Goal: Transaction & Acquisition: Purchase product/service

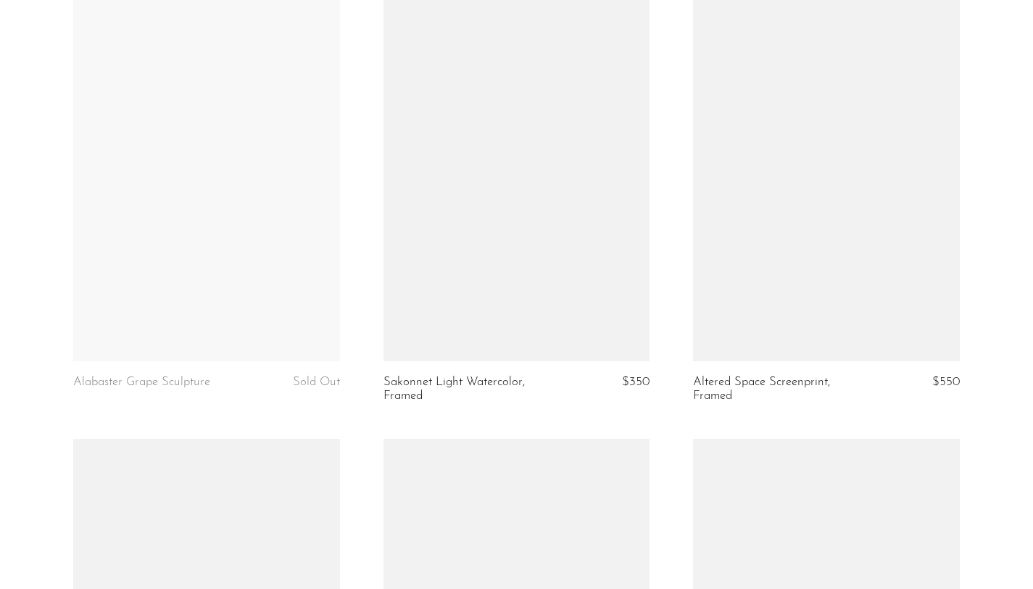
scroll to position [1903, 0]
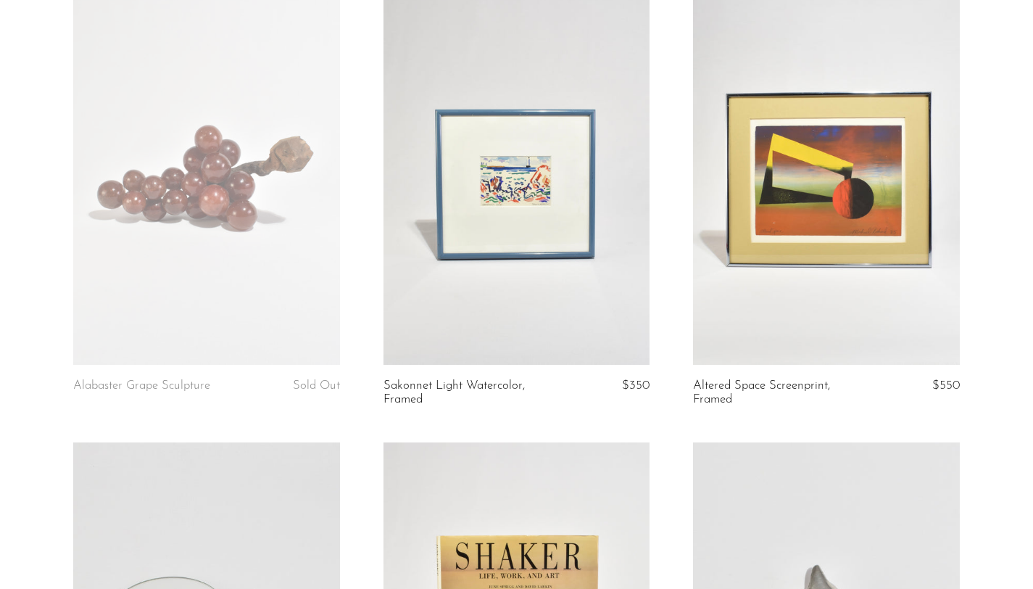
click at [483, 230] on link at bounding box center [516, 178] width 266 height 373
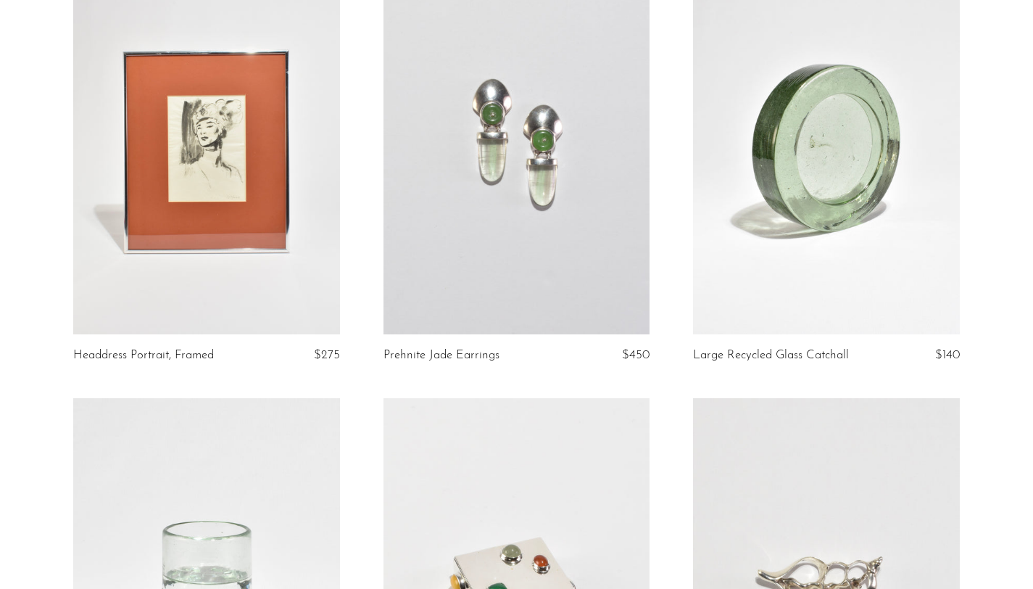
scroll to position [5032, 0]
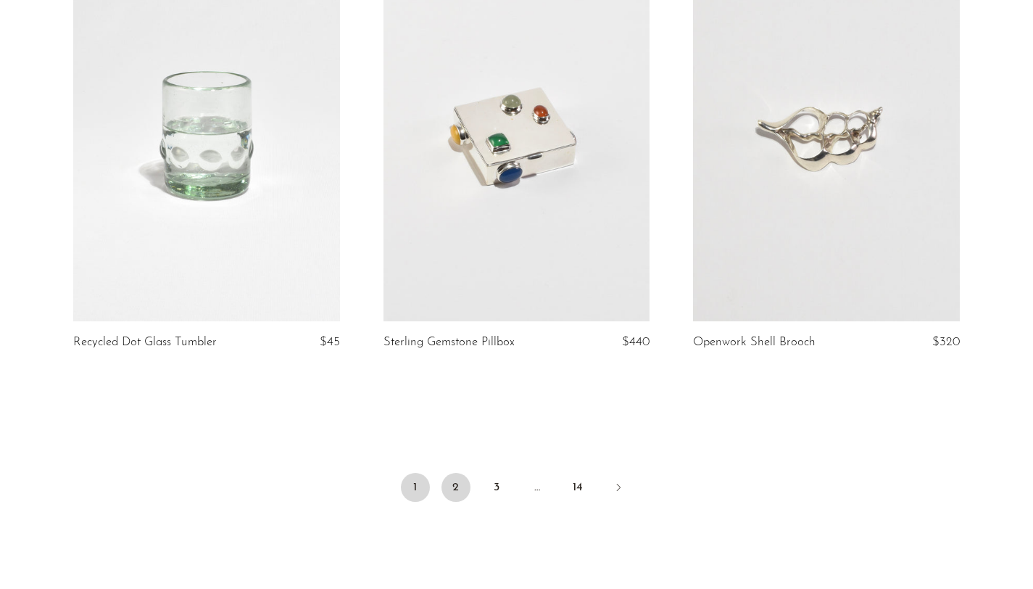
click at [456, 499] on link "2" at bounding box center [455, 487] width 29 height 29
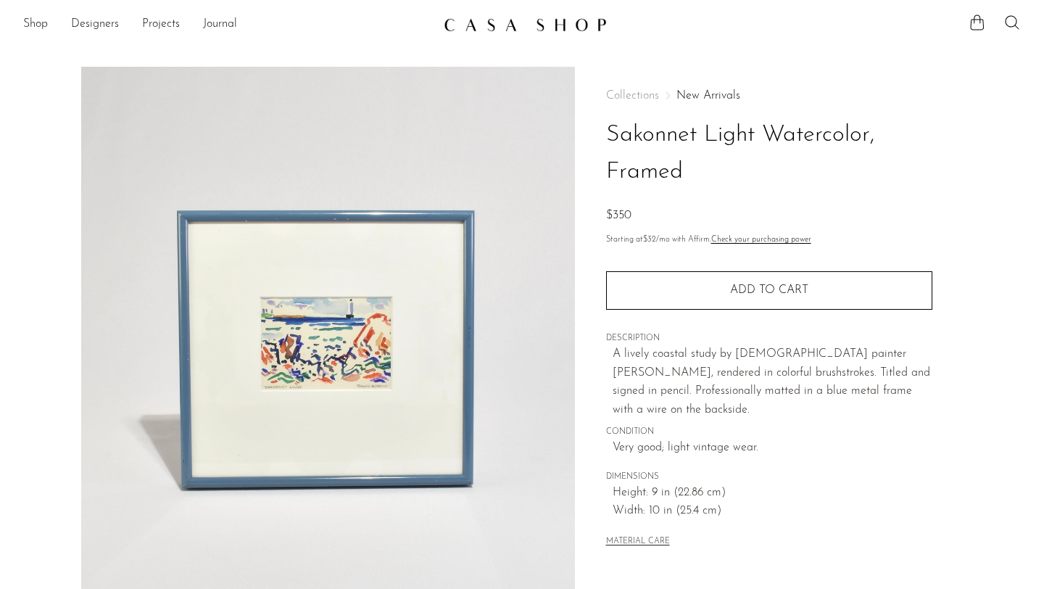
scroll to position [355, 0]
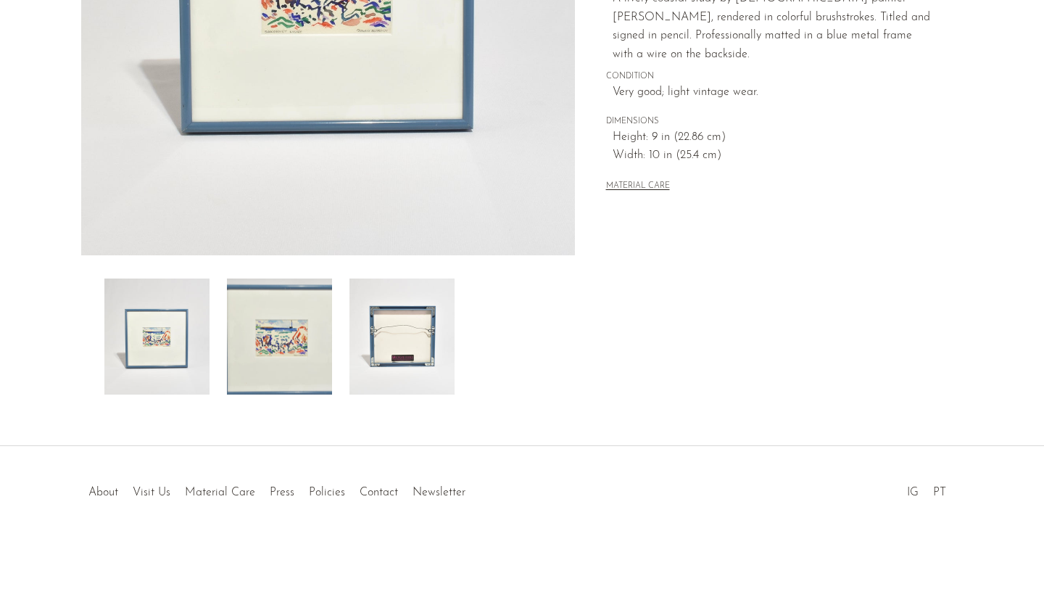
click at [412, 345] on img at bounding box center [401, 336] width 105 height 116
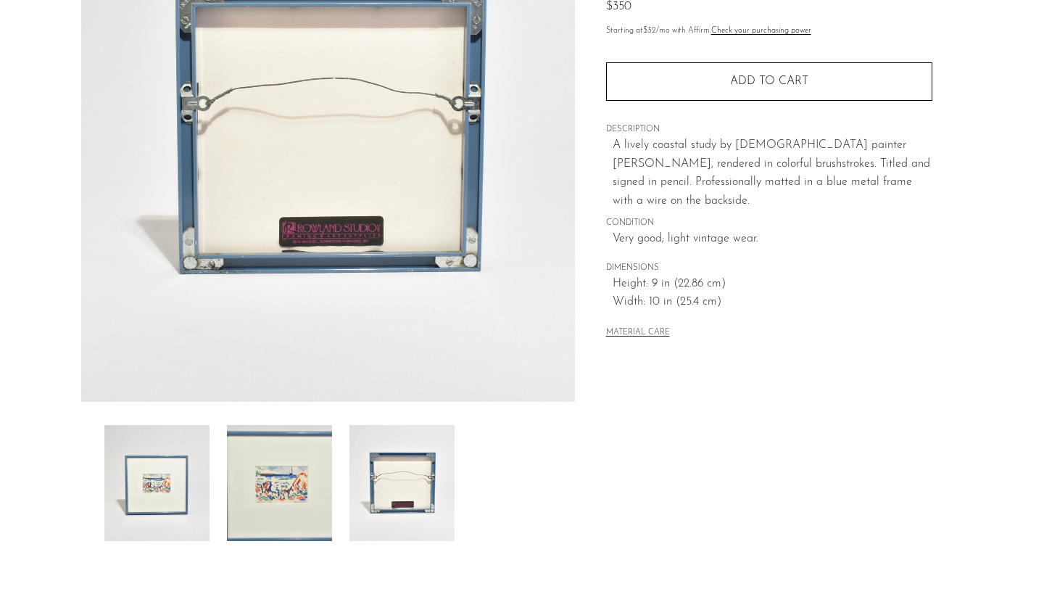
scroll to position [0, 0]
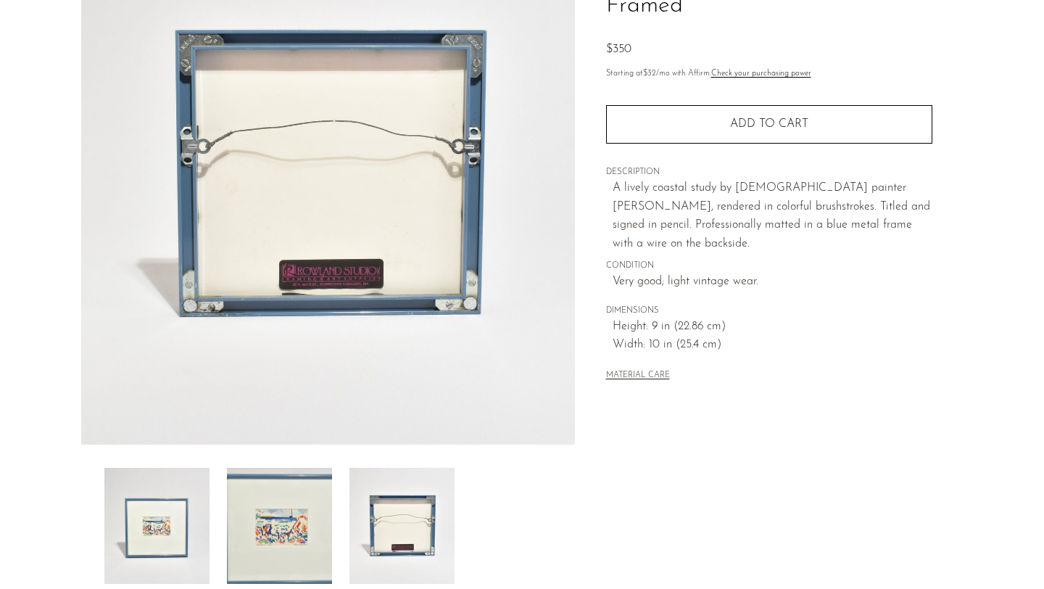
click at [130, 540] on img at bounding box center [156, 526] width 105 height 116
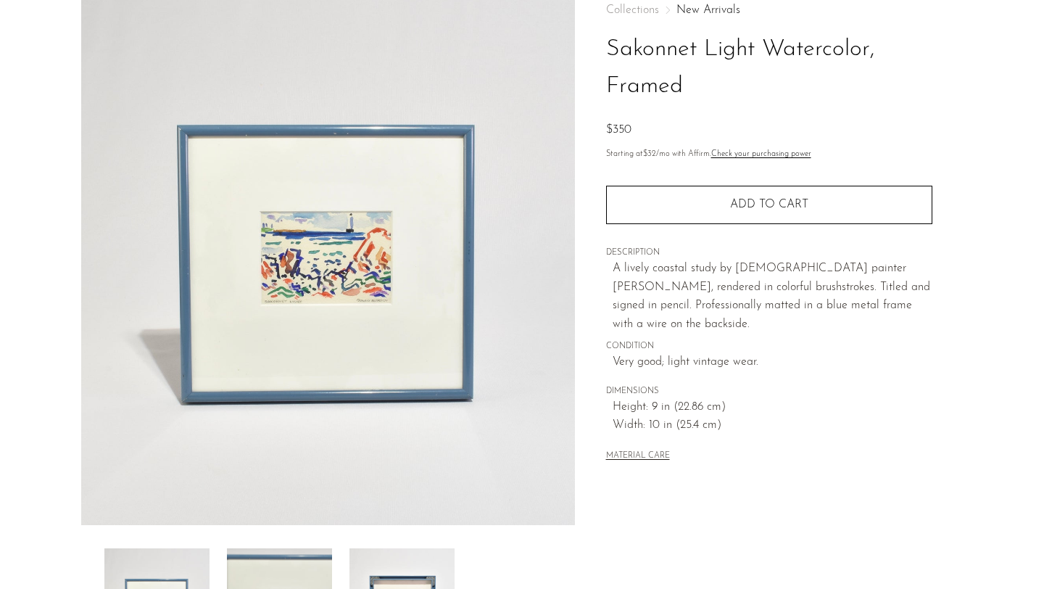
scroll to position [87, 0]
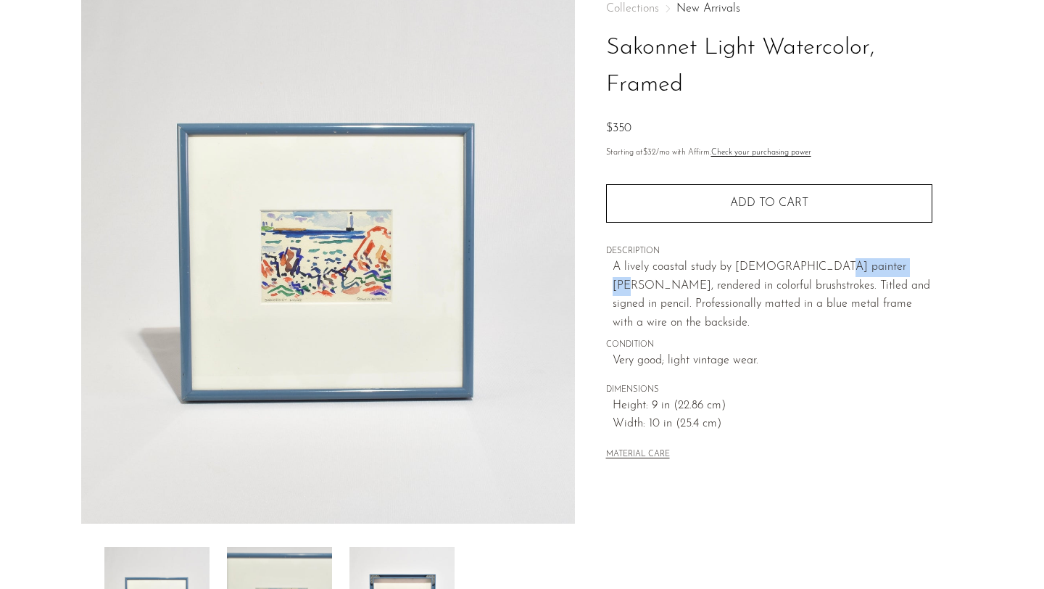
drag, startPoint x: 821, startPoint y: 258, endPoint x: 889, endPoint y: 273, distance: 69.8
click at [889, 273] on p "A lively coastal study by American painter David Aldrich, rendered in colorful …" at bounding box center [772, 295] width 320 height 74
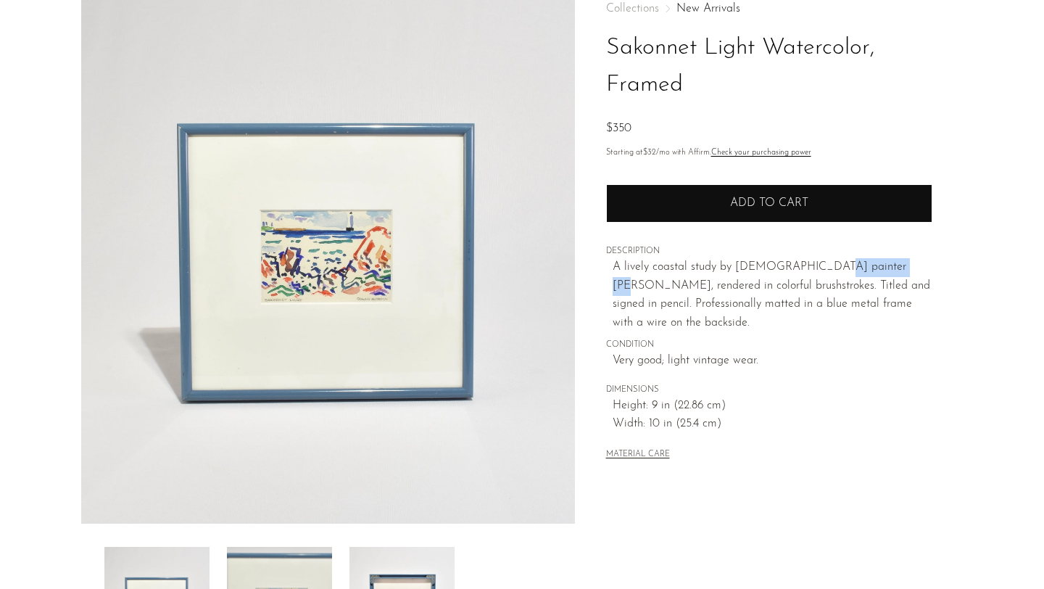
copy p "David Aldrich"
click at [814, 212] on button "Add to cart" at bounding box center [769, 203] width 326 height 38
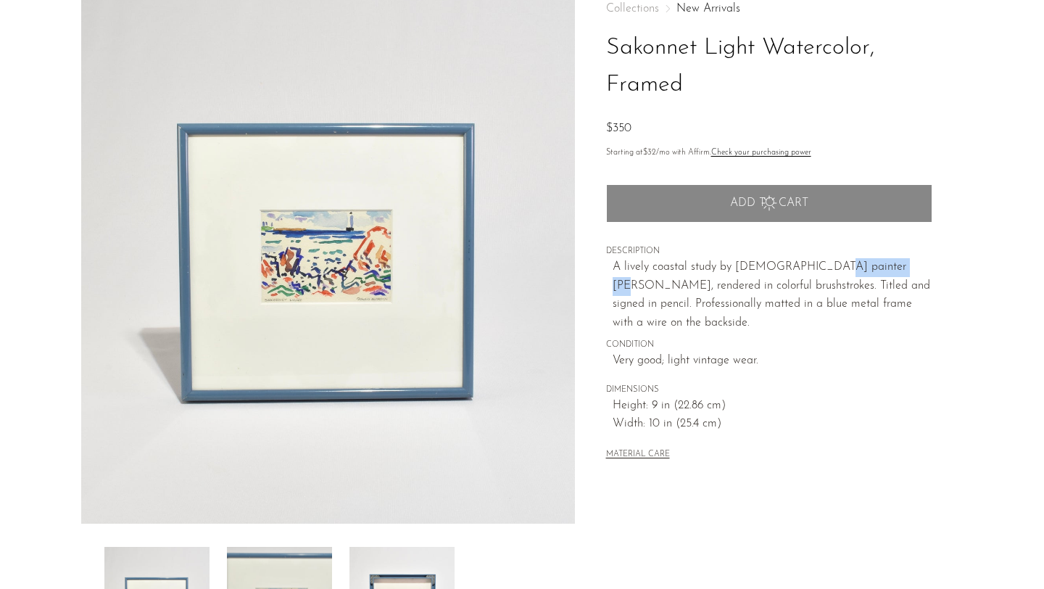
scroll to position [0, 0]
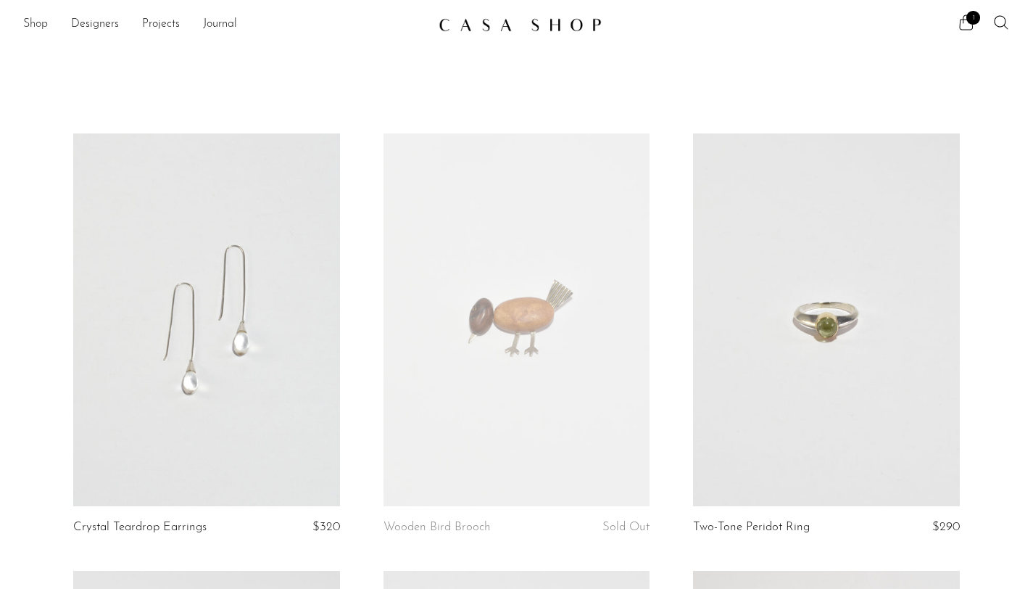
click at [34, 23] on link "Shop" at bounding box center [35, 24] width 25 height 19
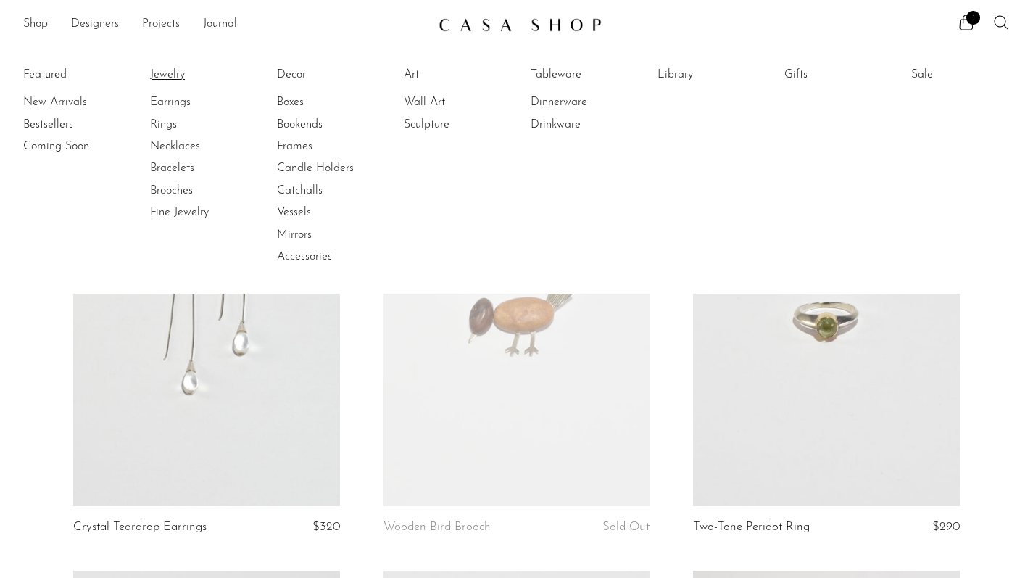
click at [176, 72] on link "Jewelry" at bounding box center [204, 75] width 109 height 16
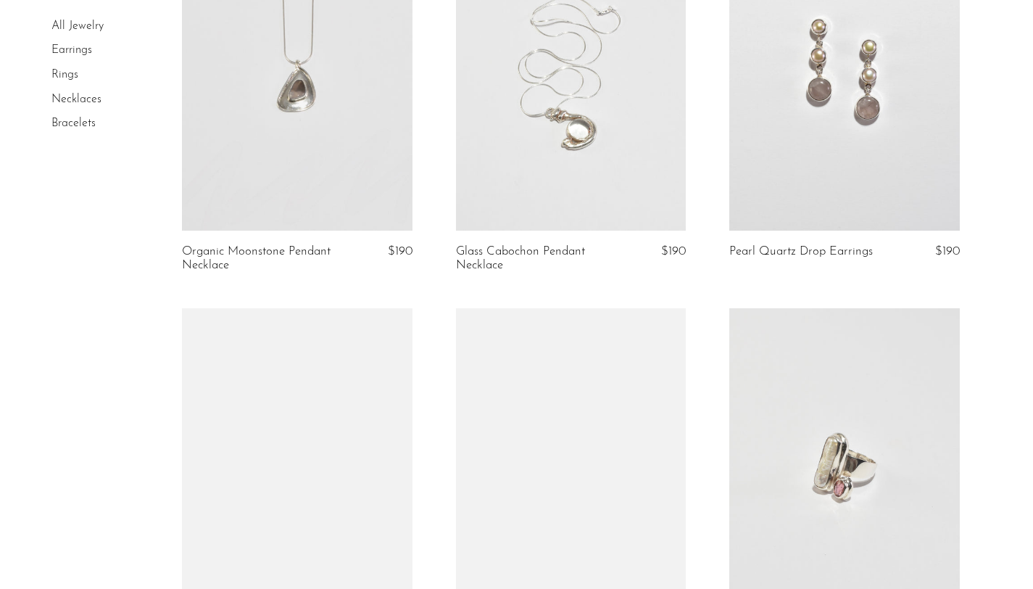
scroll to position [2788, 0]
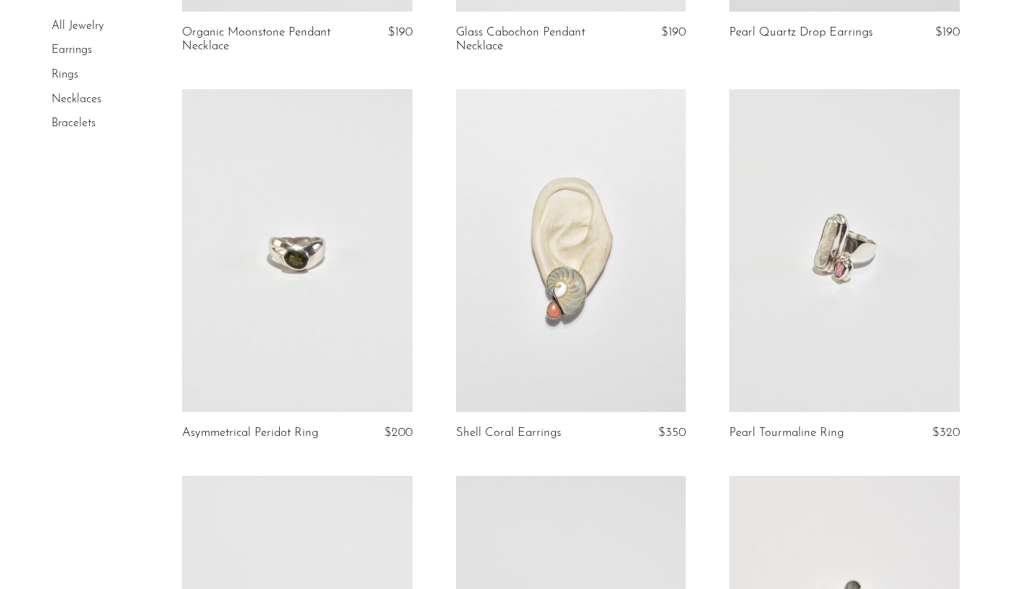
click at [572, 32] on link "Glass Cabochon Pendant Necklace" at bounding box center [532, 39] width 152 height 27
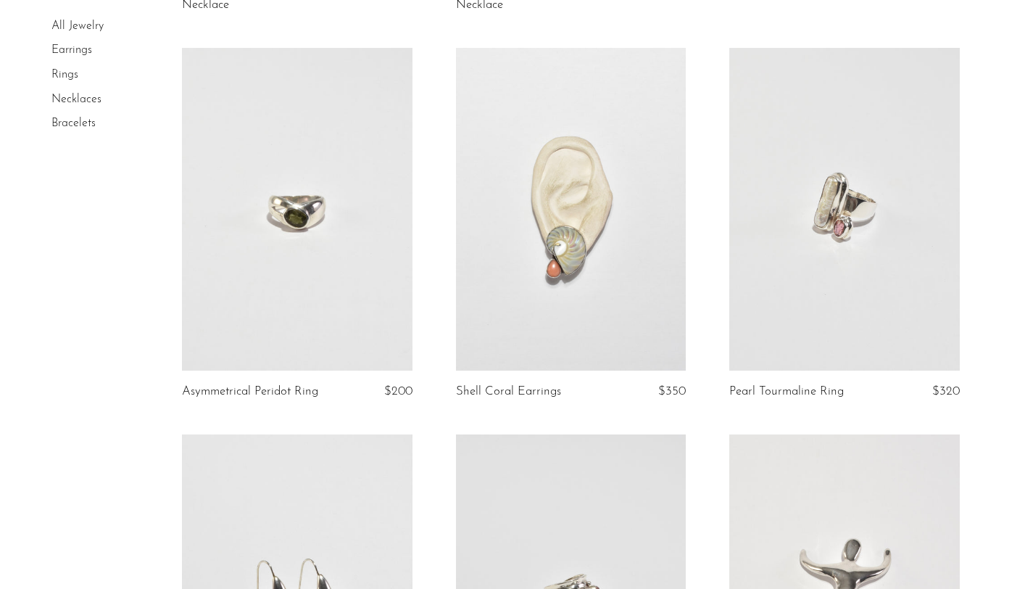
scroll to position [2854, 0]
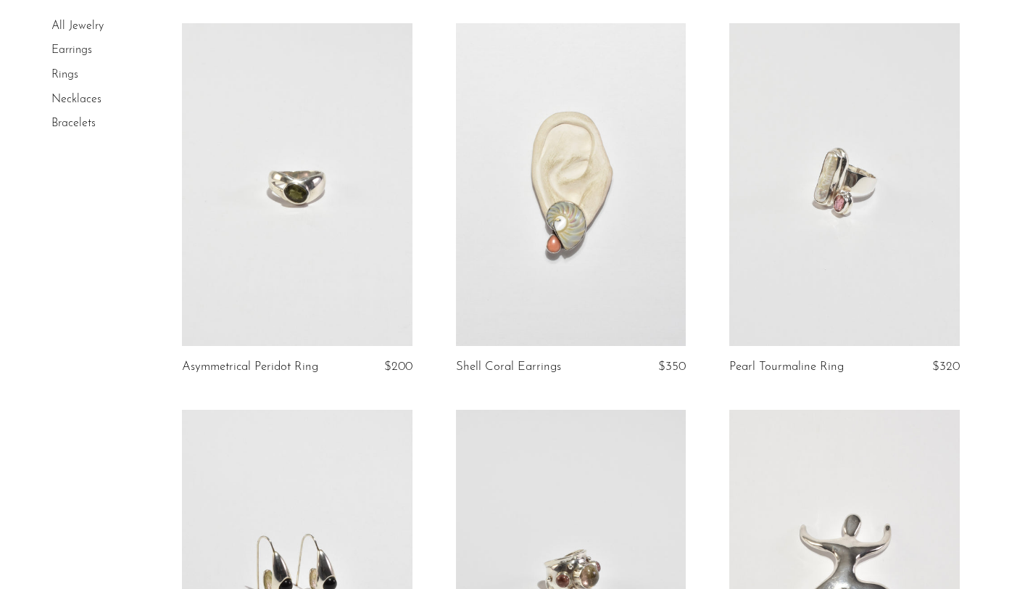
click at [902, 156] on link at bounding box center [844, 184] width 230 height 322
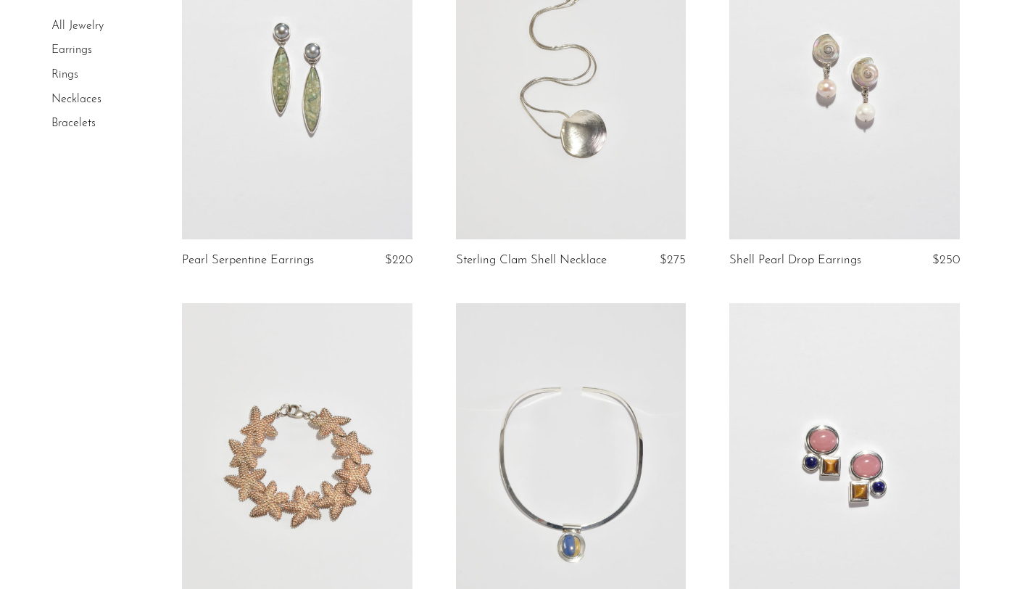
scroll to position [3676, 0]
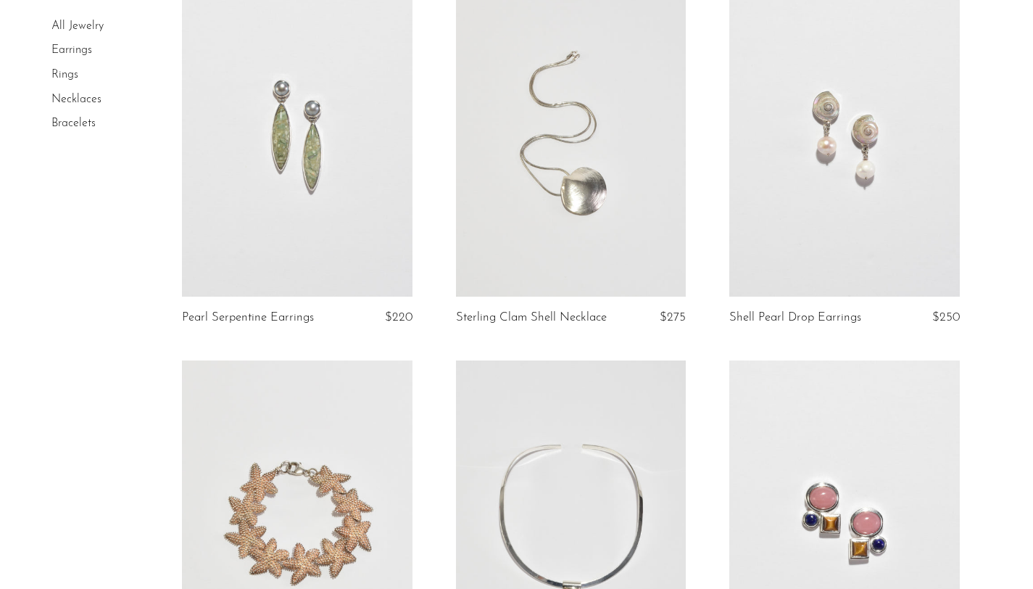
click at [275, 203] on link at bounding box center [297, 135] width 230 height 322
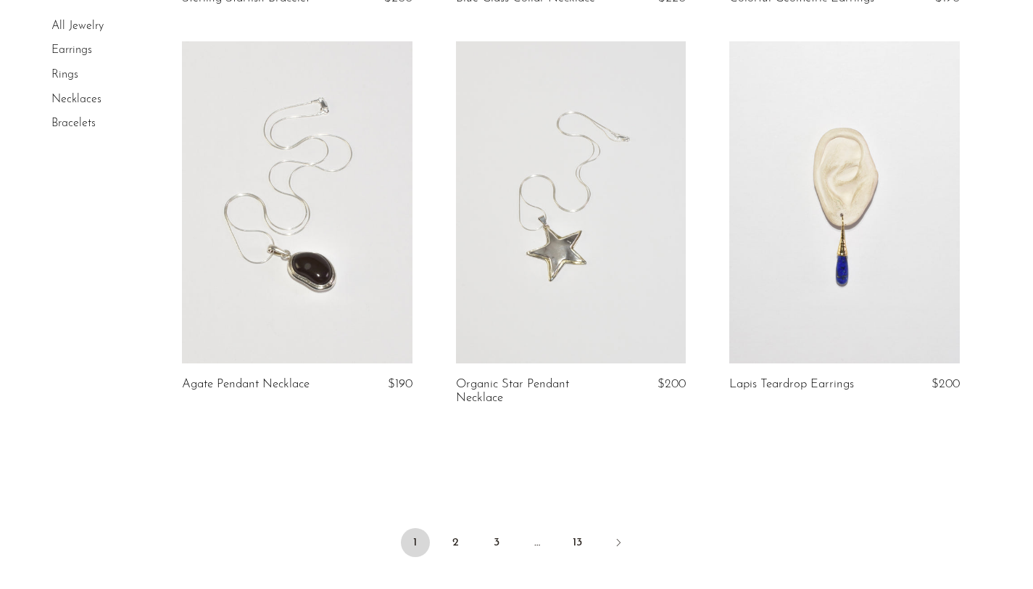
scroll to position [4571, 0]
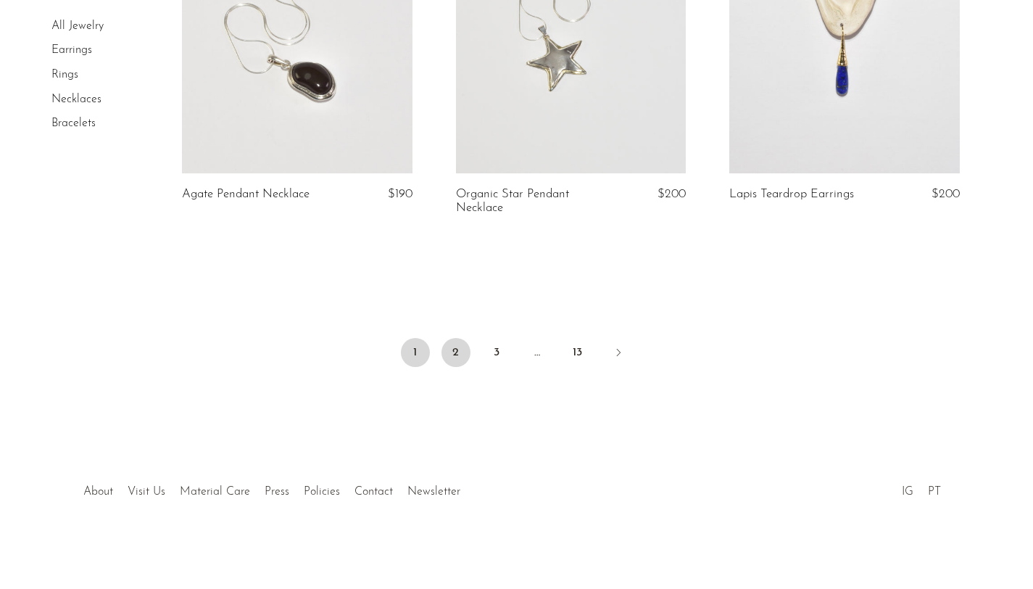
click at [460, 347] on link "2" at bounding box center [455, 352] width 29 height 29
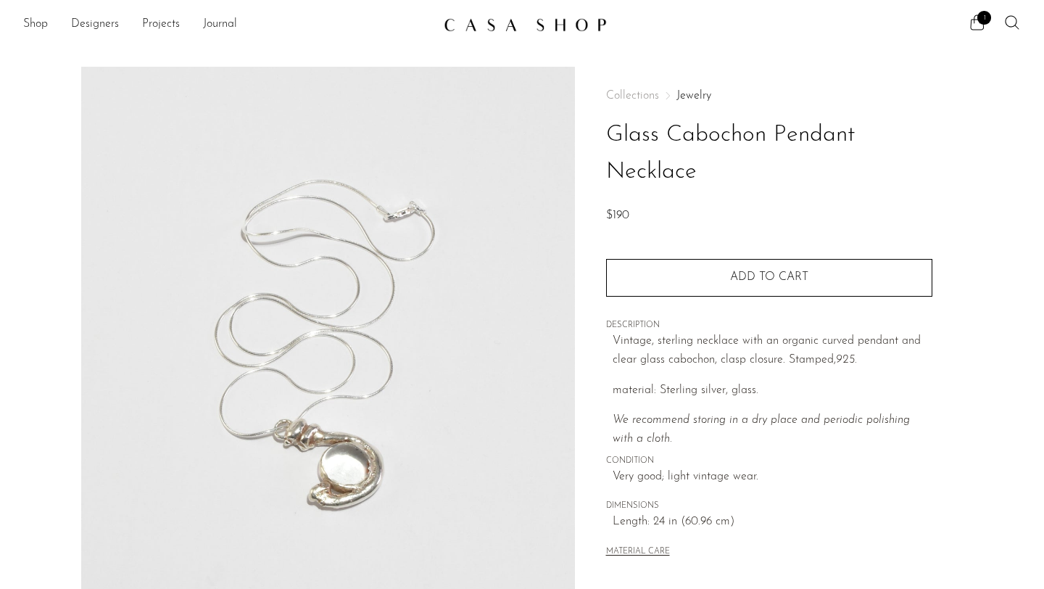
scroll to position [225, 0]
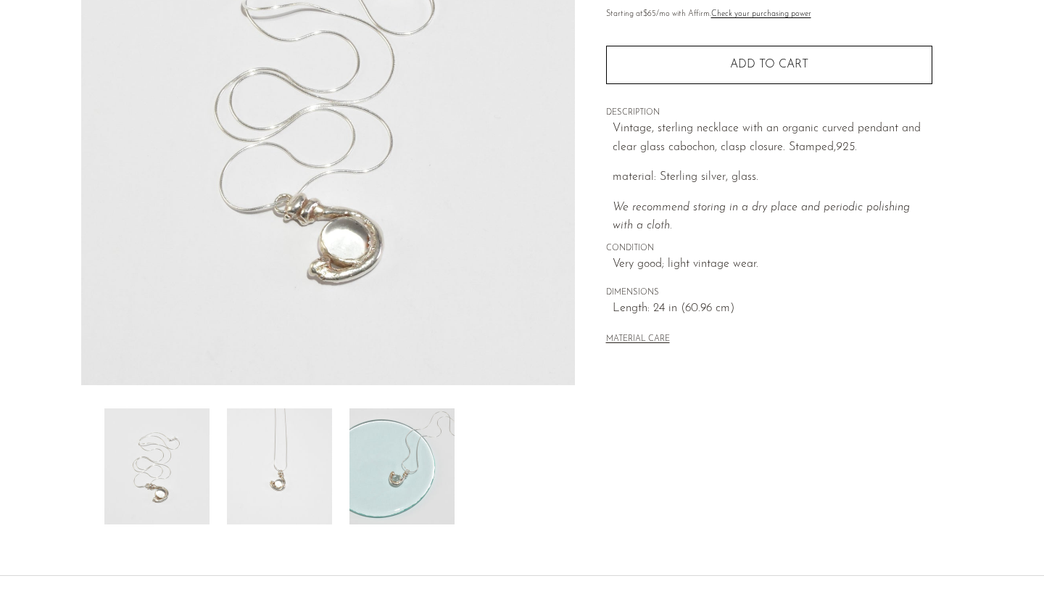
click at [404, 444] on img at bounding box center [401, 466] width 105 height 116
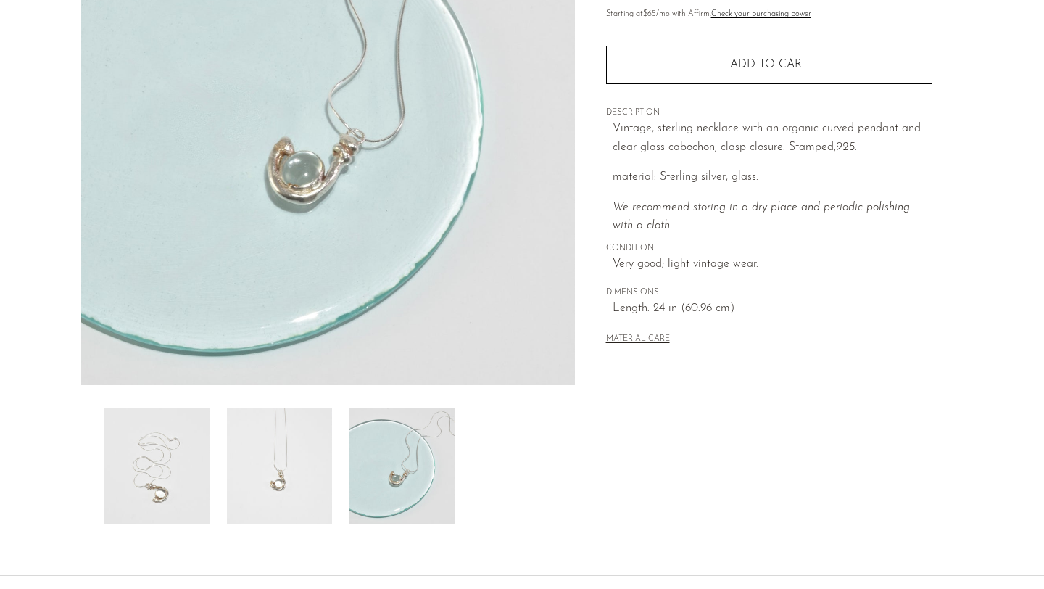
scroll to position [209, 0]
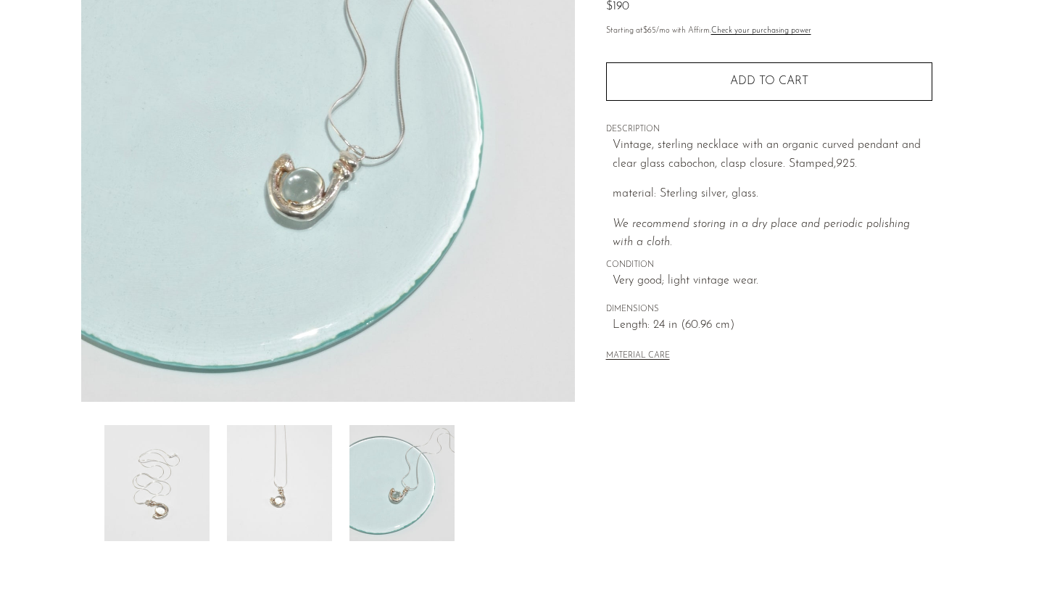
click at [298, 486] on img at bounding box center [279, 483] width 105 height 116
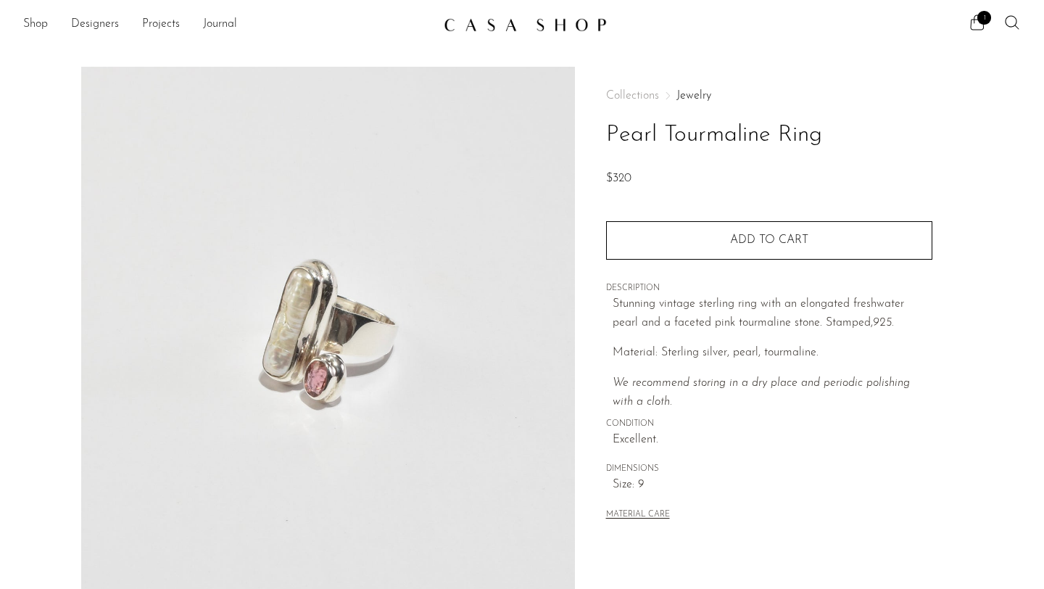
scroll to position [355, 0]
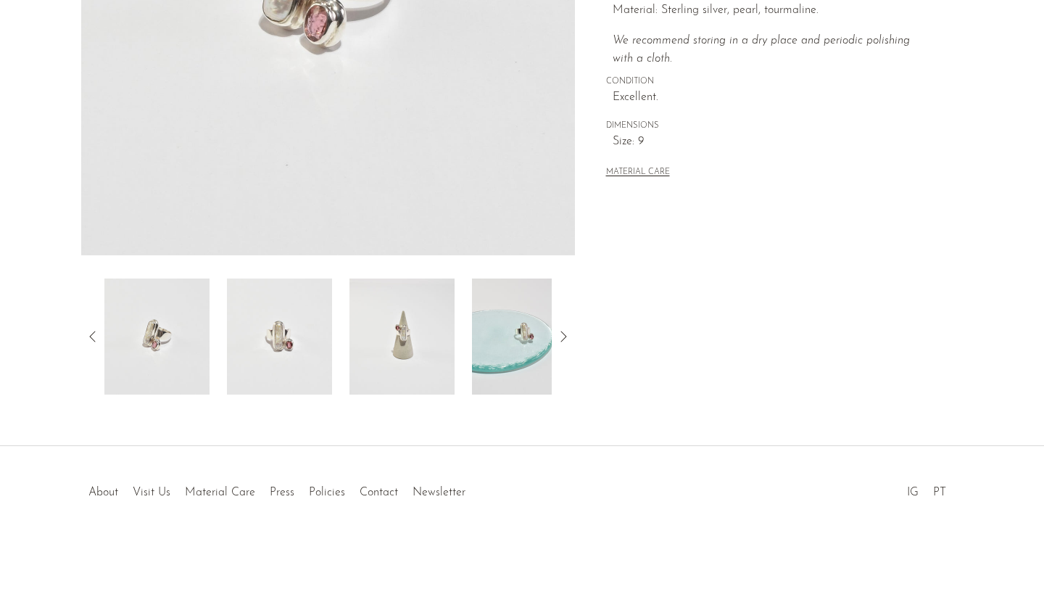
click at [413, 307] on img at bounding box center [401, 336] width 105 height 116
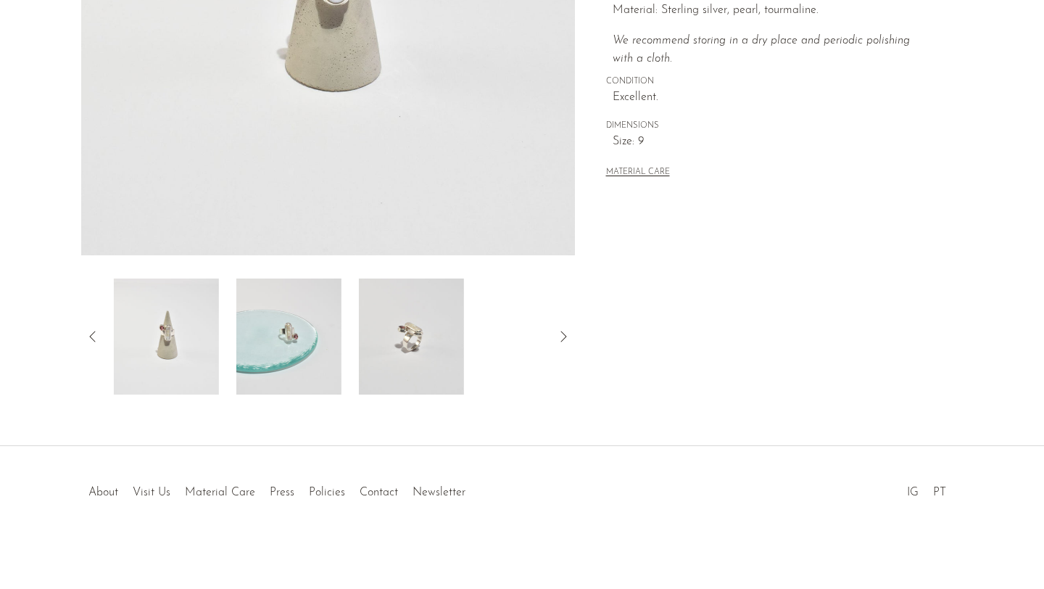
scroll to position [46, 0]
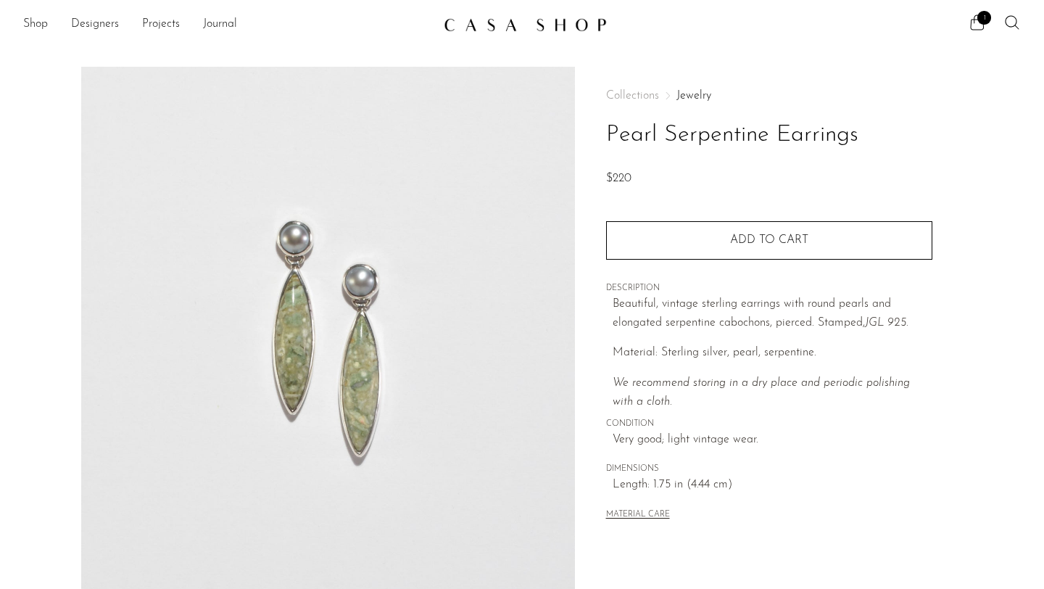
scroll to position [290, 0]
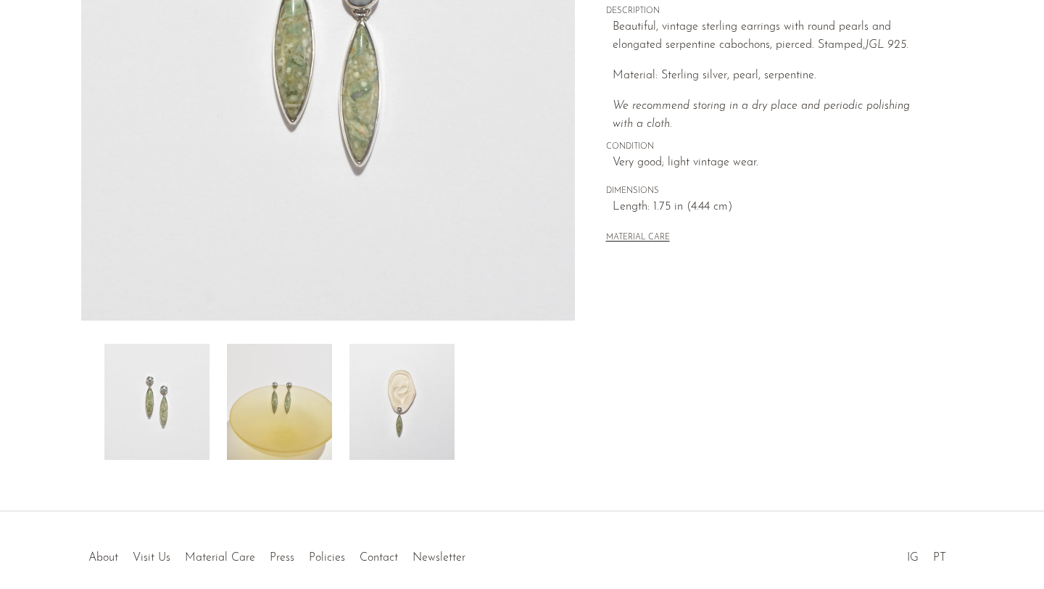
click at [288, 400] on img at bounding box center [279, 402] width 105 height 116
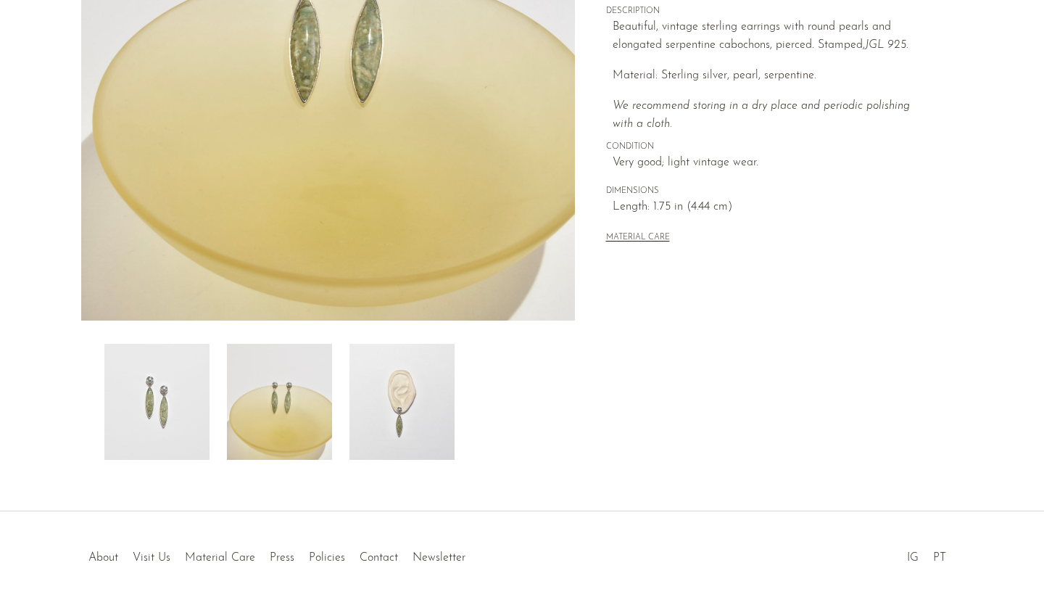
click at [382, 394] on img at bounding box center [401, 402] width 105 height 116
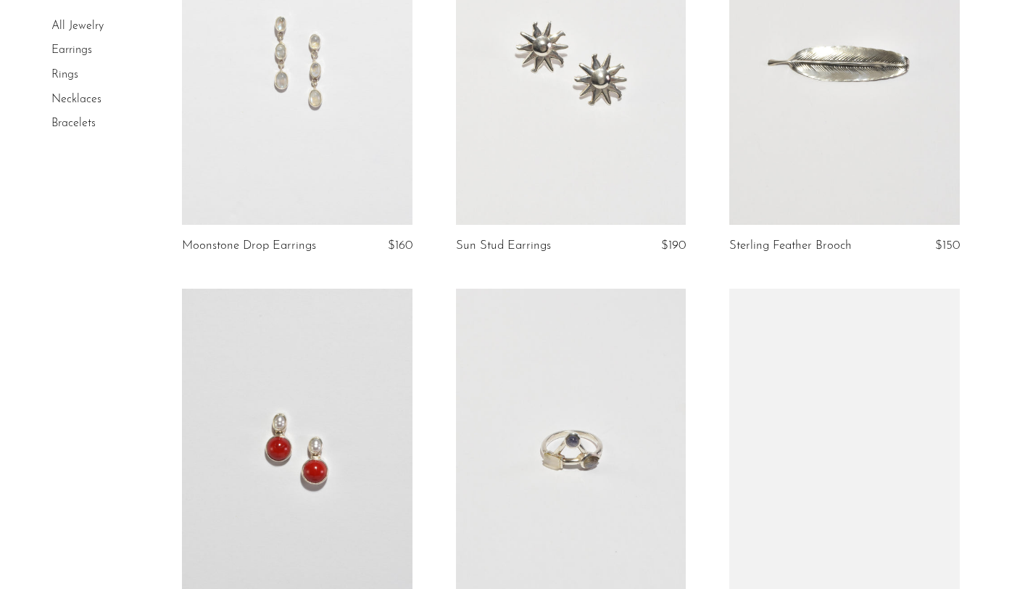
scroll to position [800, 0]
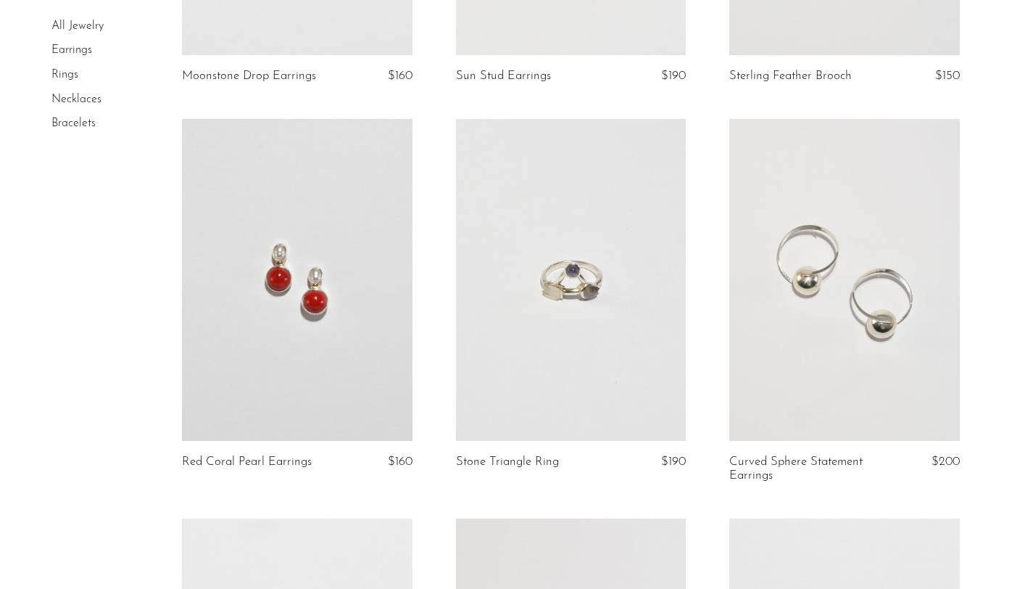
click at [541, 352] on link at bounding box center [571, 280] width 230 height 322
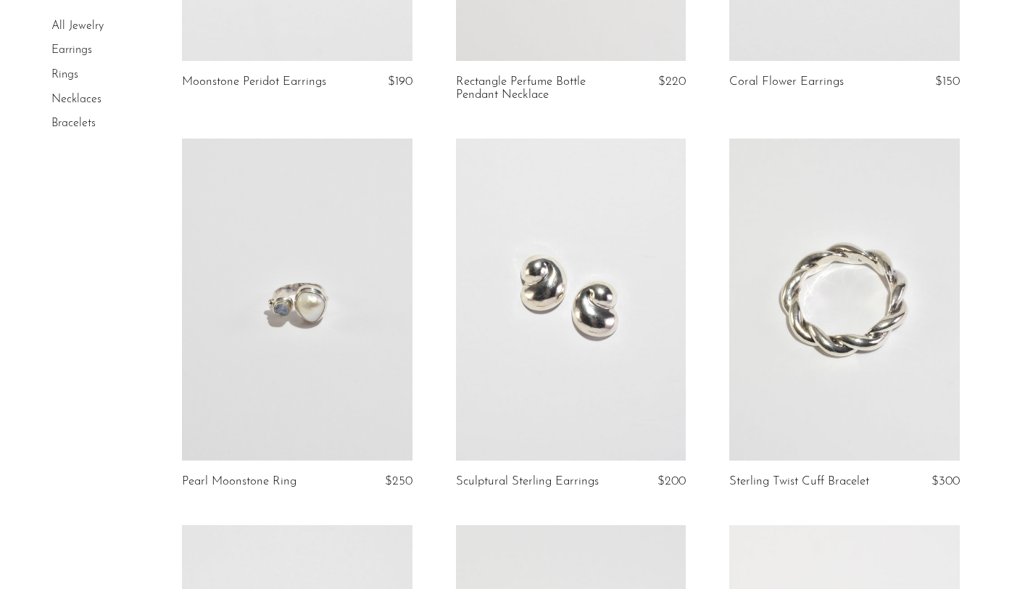
scroll to position [1599, 0]
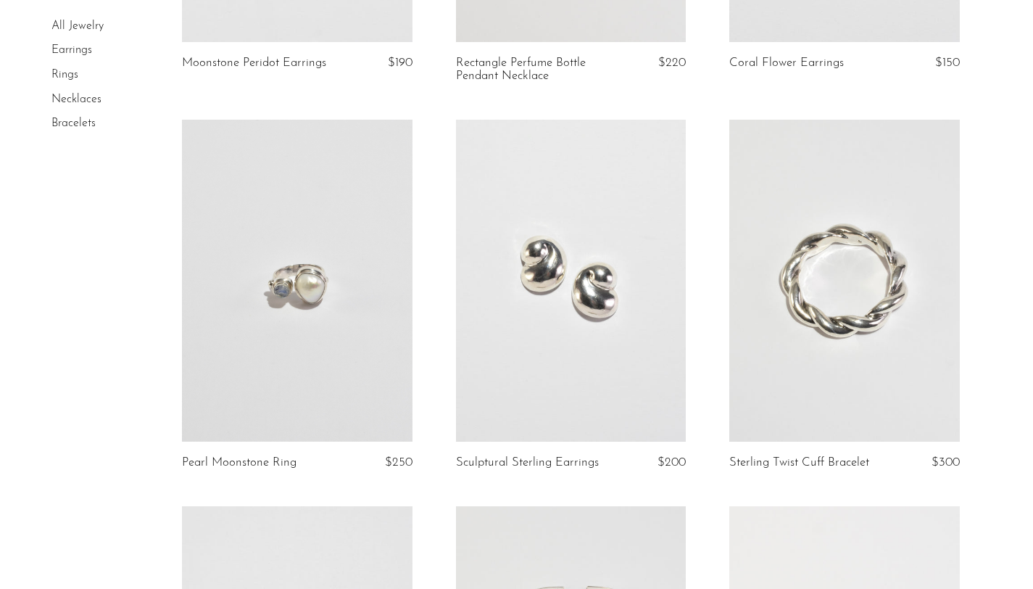
click at [338, 320] on link at bounding box center [297, 281] width 230 height 322
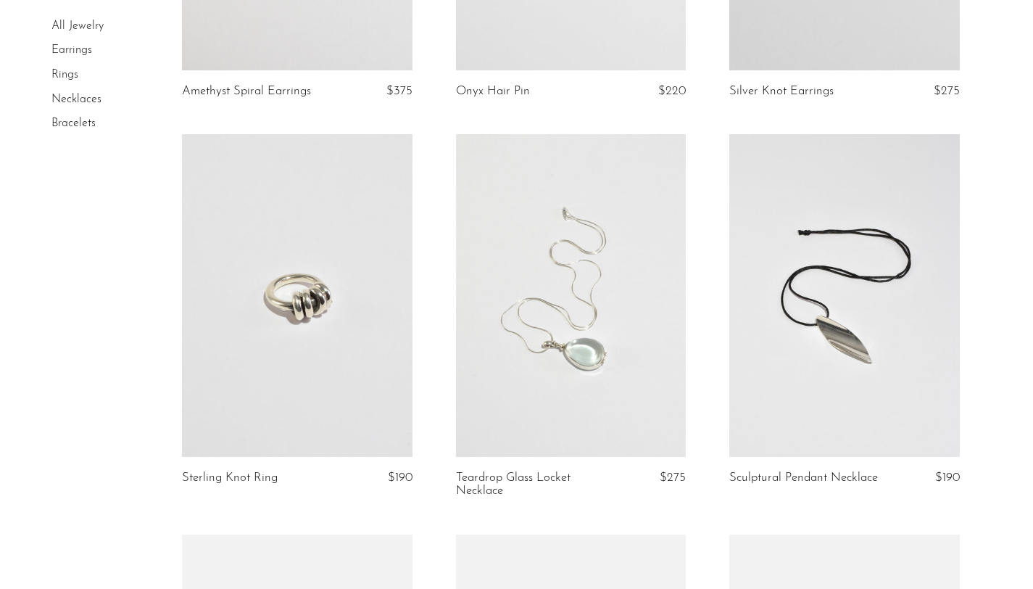
scroll to position [3351, 0]
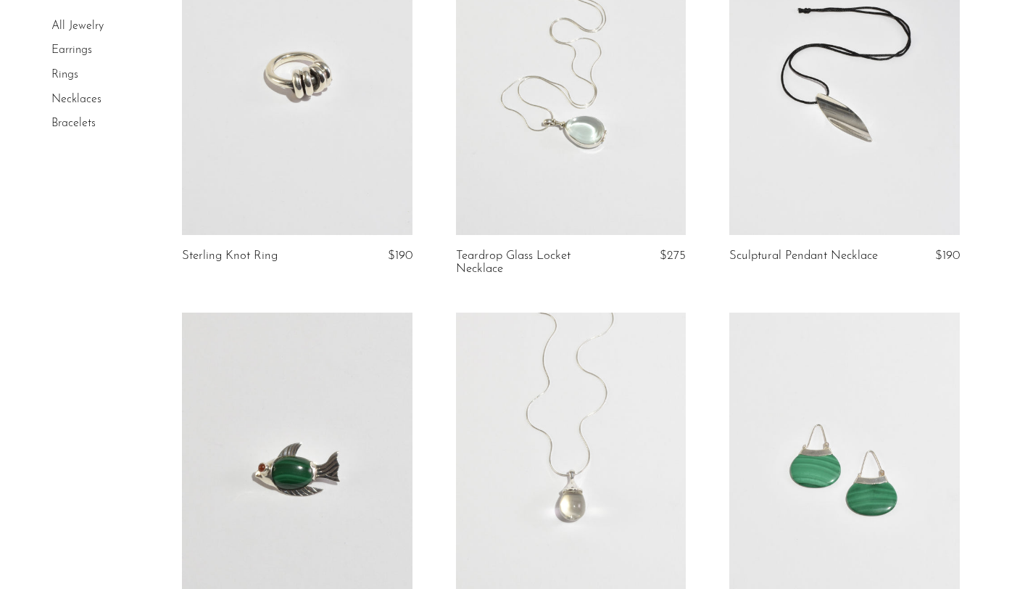
click at [614, 194] on link at bounding box center [571, 73] width 230 height 322
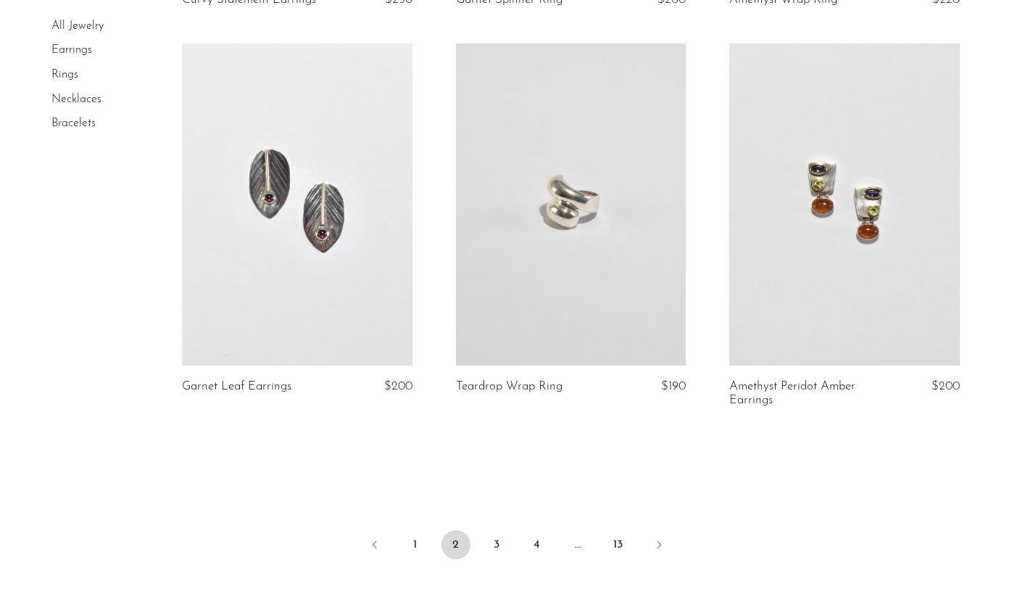
scroll to position [4415, 0]
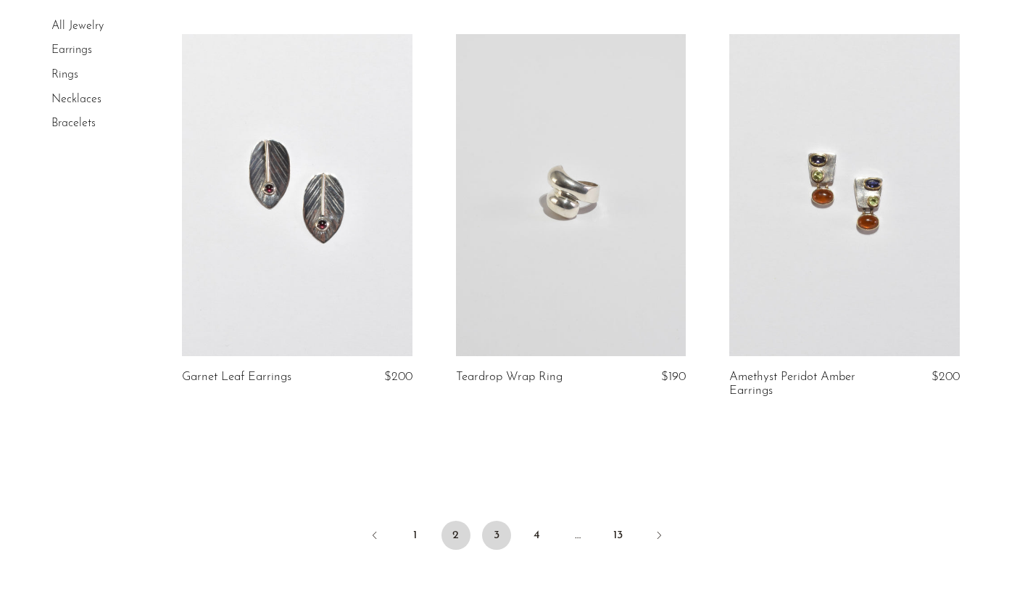
click at [497, 536] on link "3" at bounding box center [496, 534] width 29 height 29
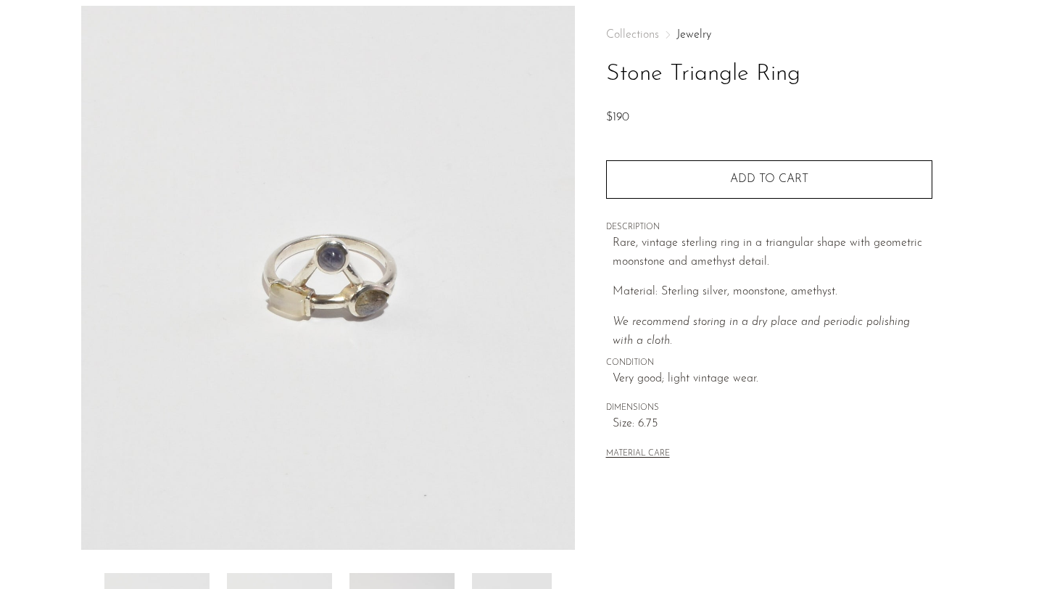
scroll to position [336, 0]
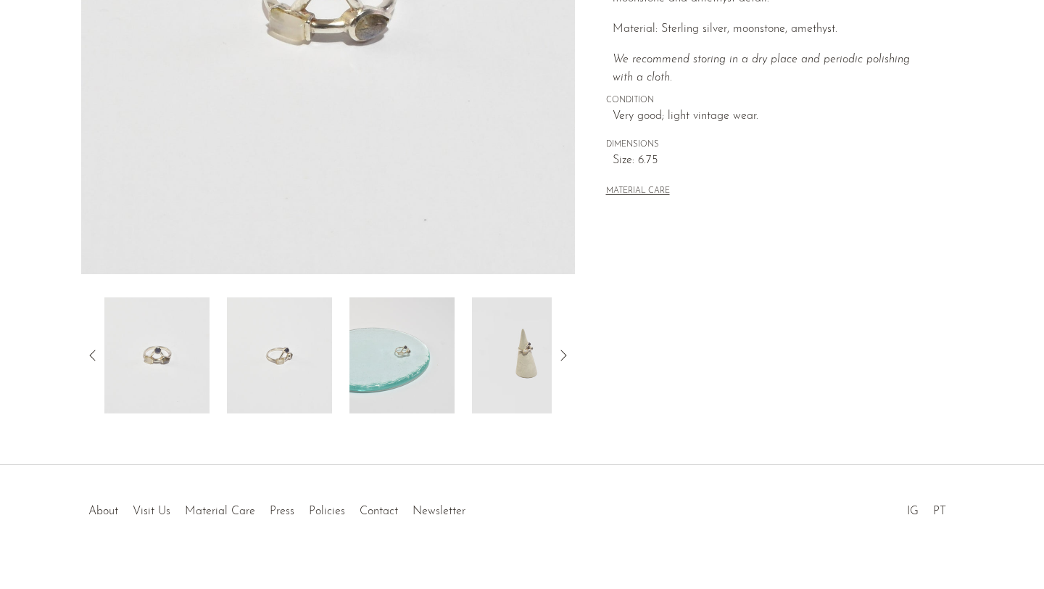
click at [332, 327] on div at bounding box center [327, 355] width 447 height 116
click at [497, 358] on img at bounding box center [524, 355] width 105 height 116
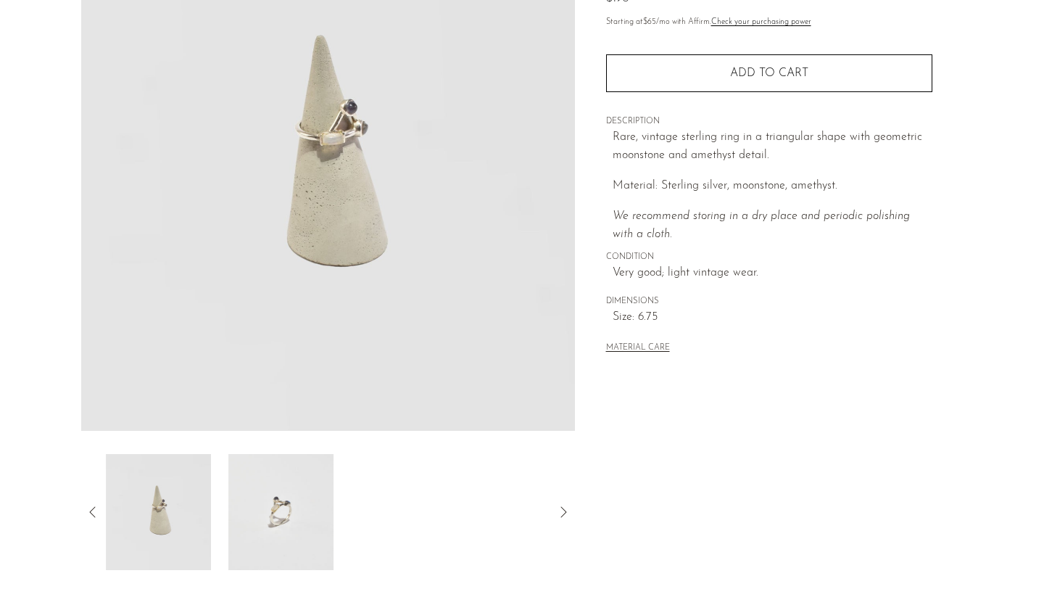
scroll to position [178, 0]
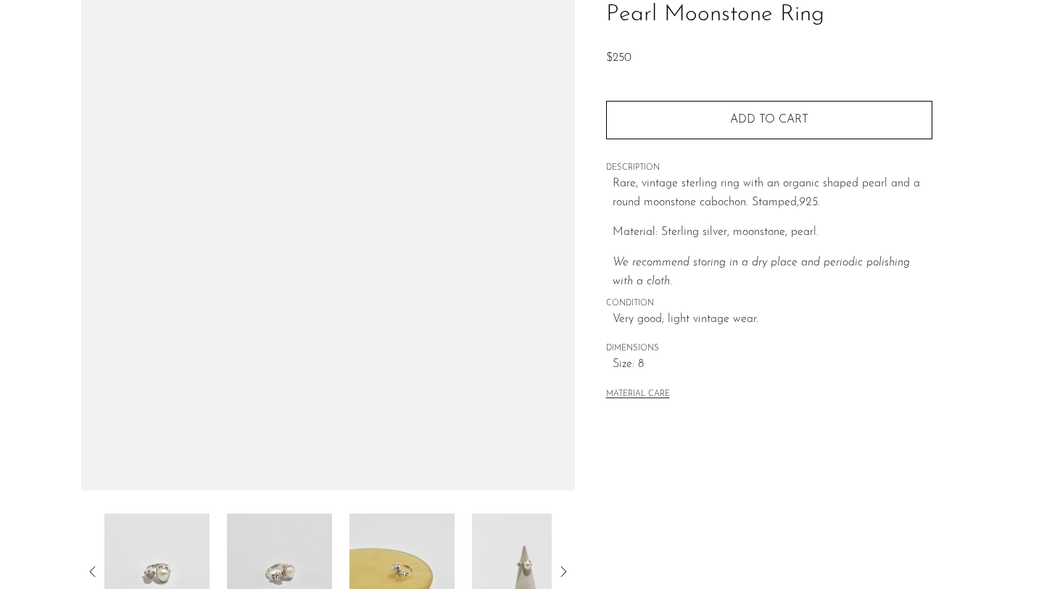
scroll to position [126, 0]
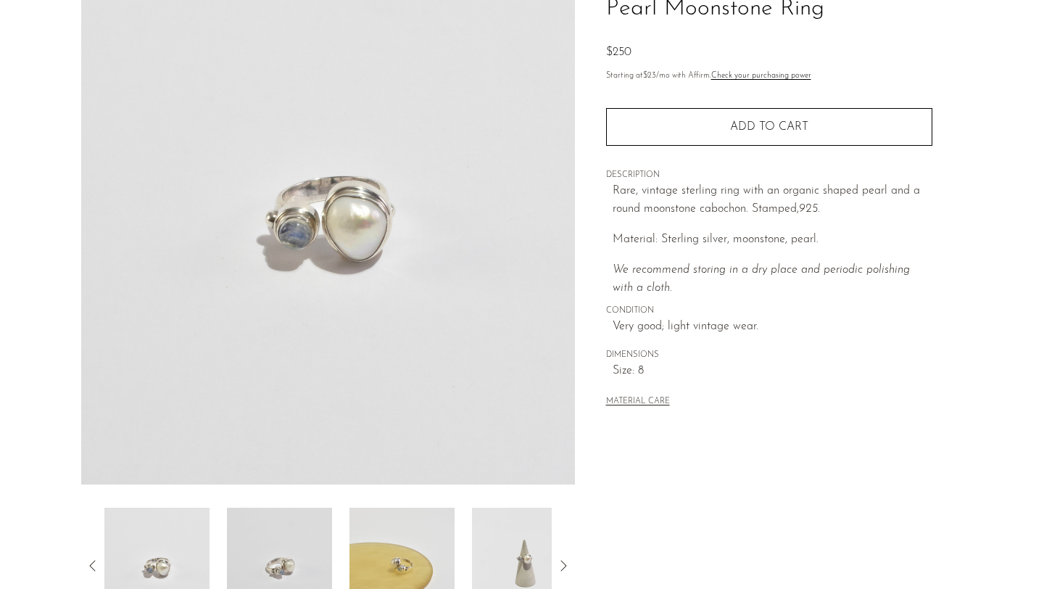
click at [519, 536] on img at bounding box center [524, 565] width 105 height 116
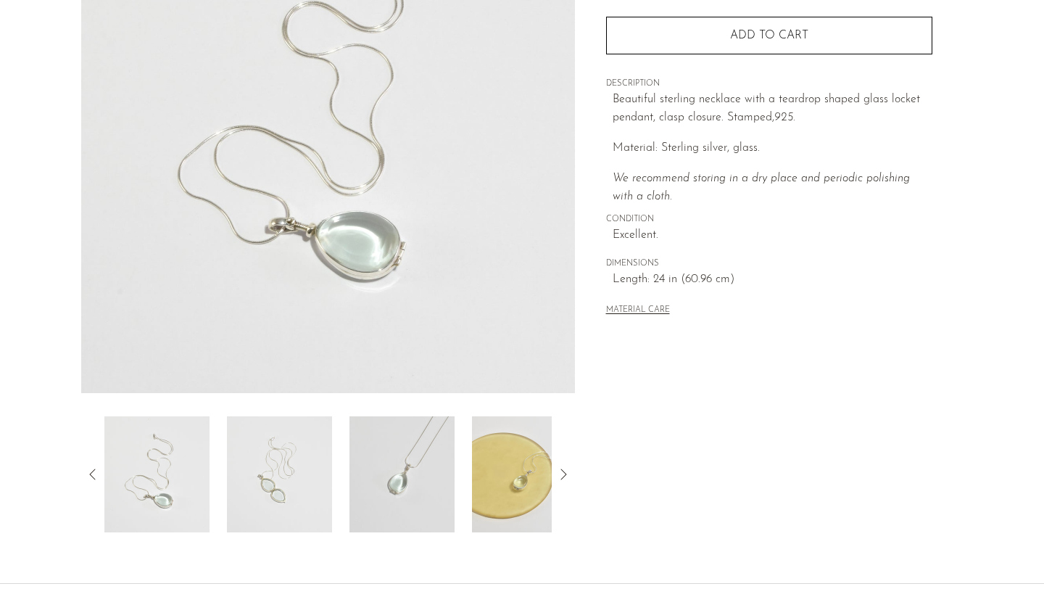
scroll to position [237, 0]
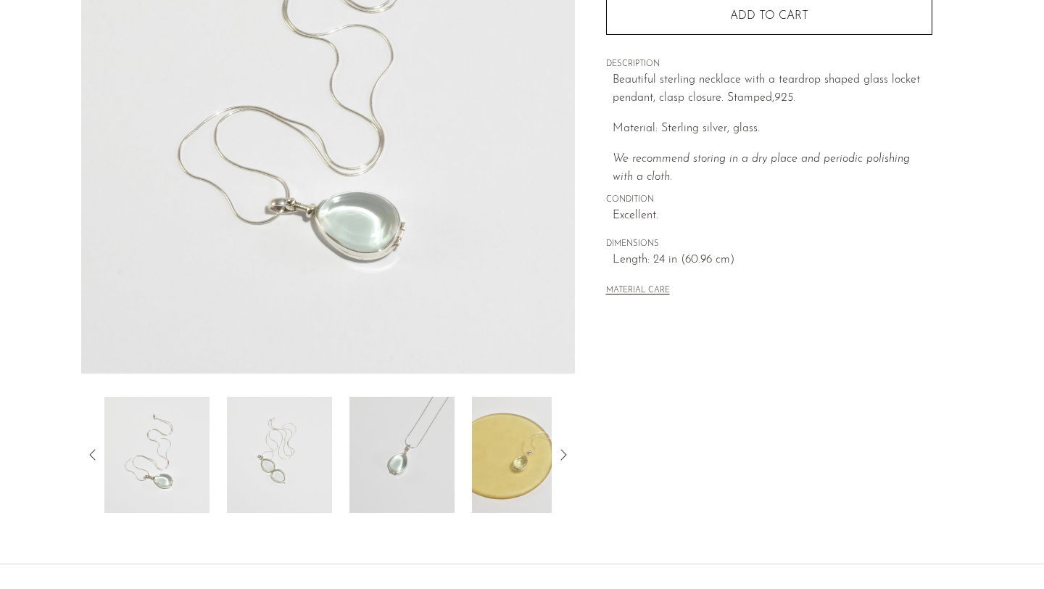
click at [502, 446] on img at bounding box center [524, 454] width 105 height 116
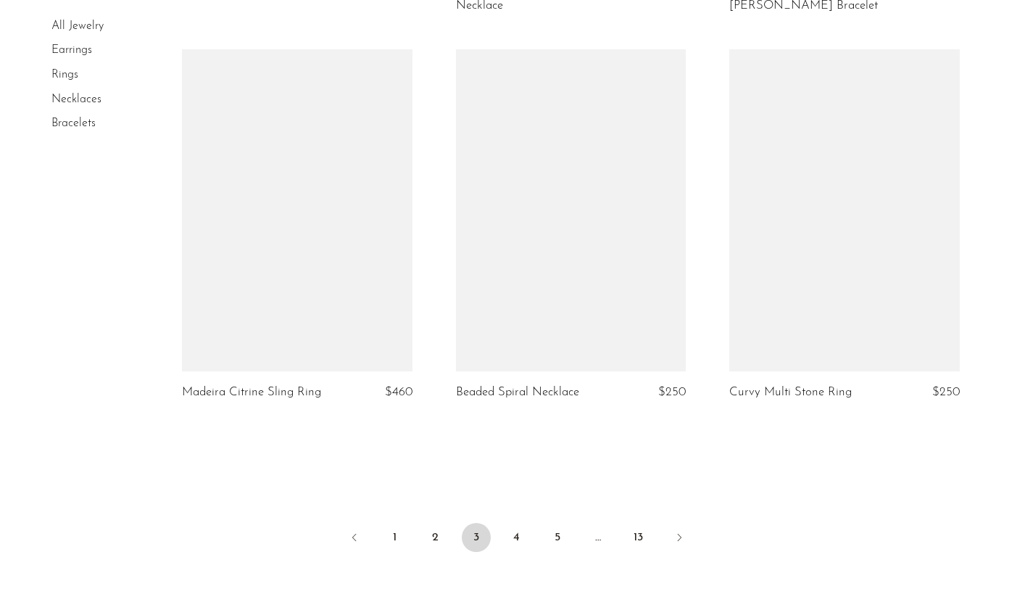
scroll to position [4633, 0]
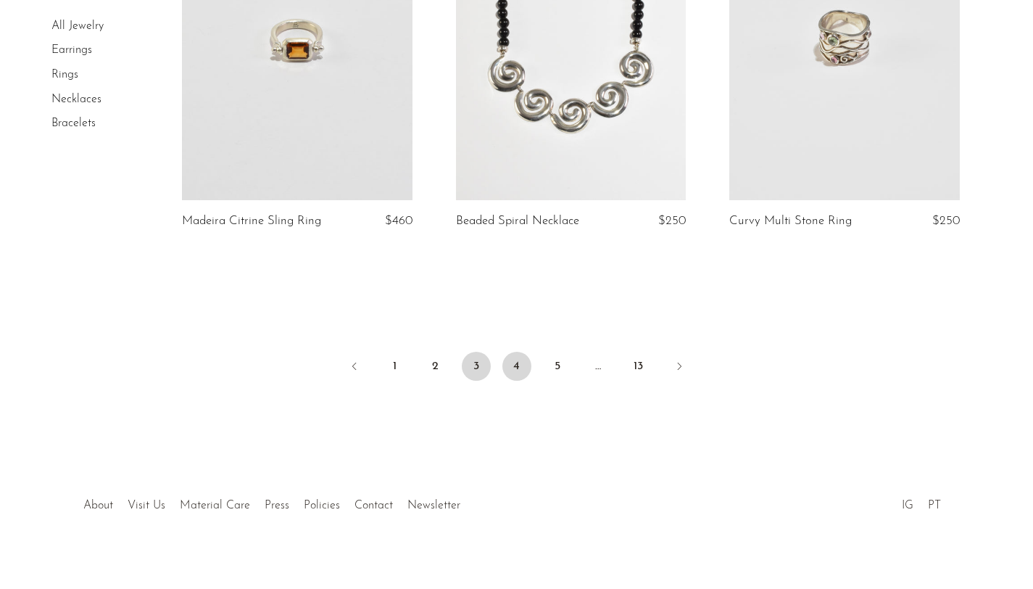
click at [518, 352] on link "4" at bounding box center [516, 366] width 29 height 29
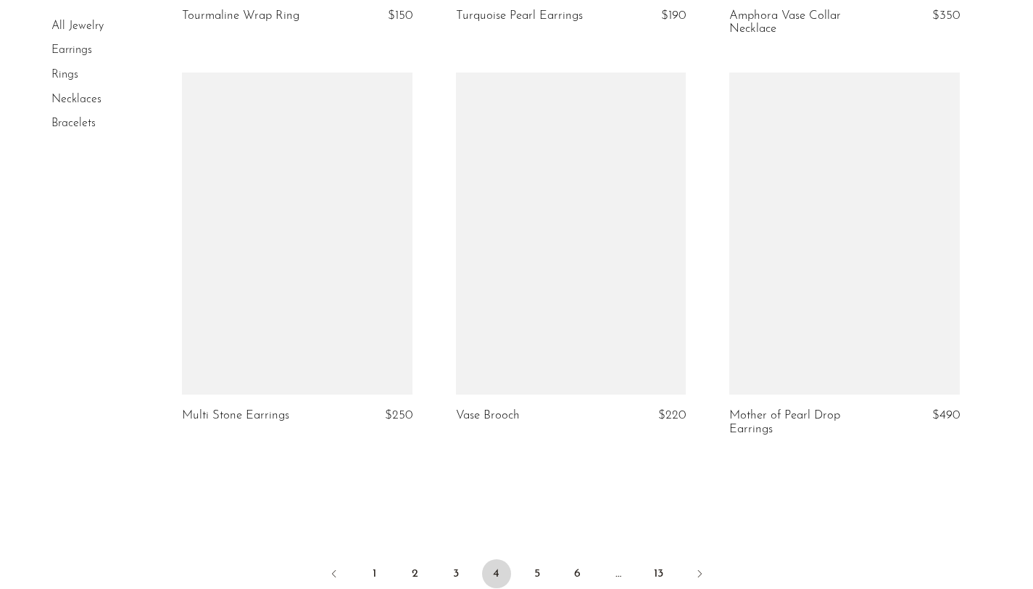
scroll to position [4406, 0]
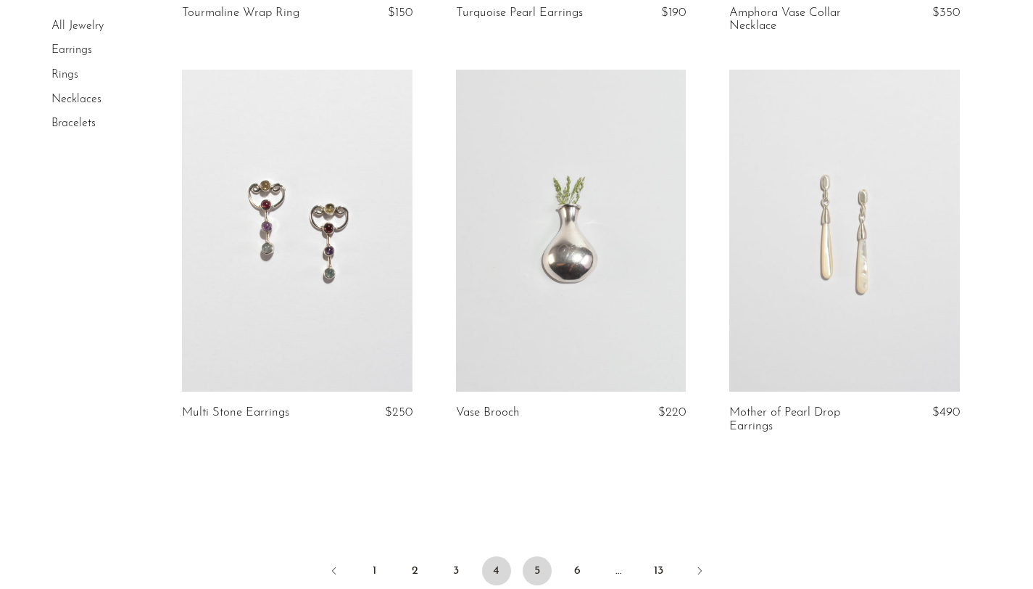
click at [531, 564] on link "5" at bounding box center [537, 570] width 29 height 29
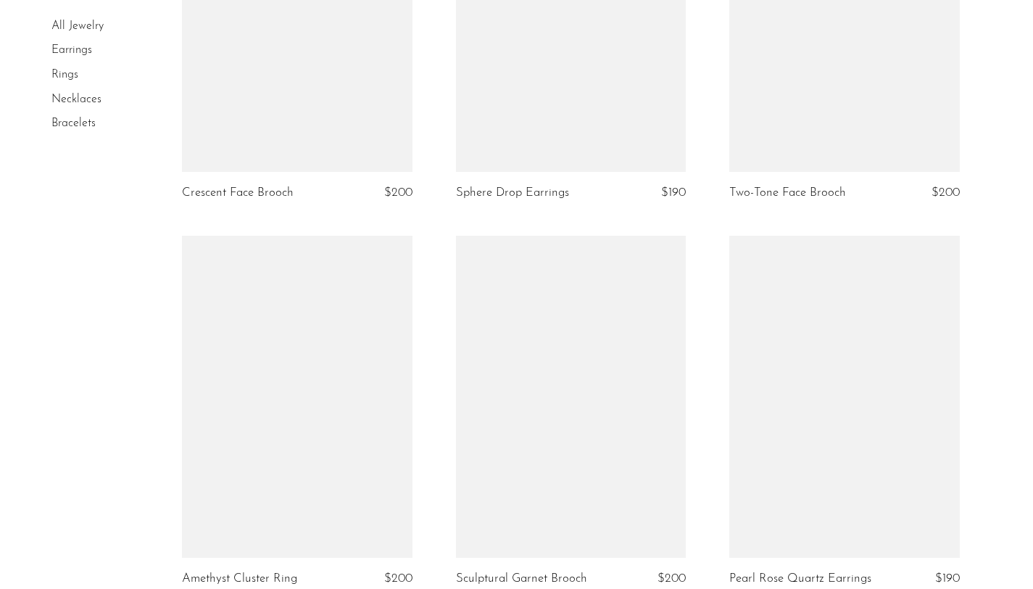
scroll to position [2443, 0]
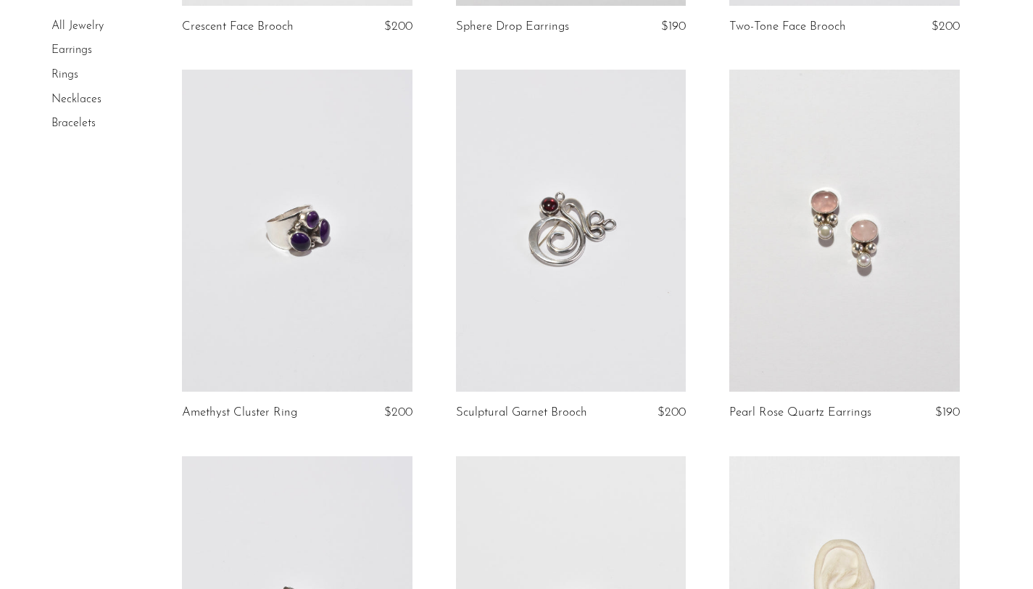
click at [839, 331] on link at bounding box center [844, 231] width 230 height 322
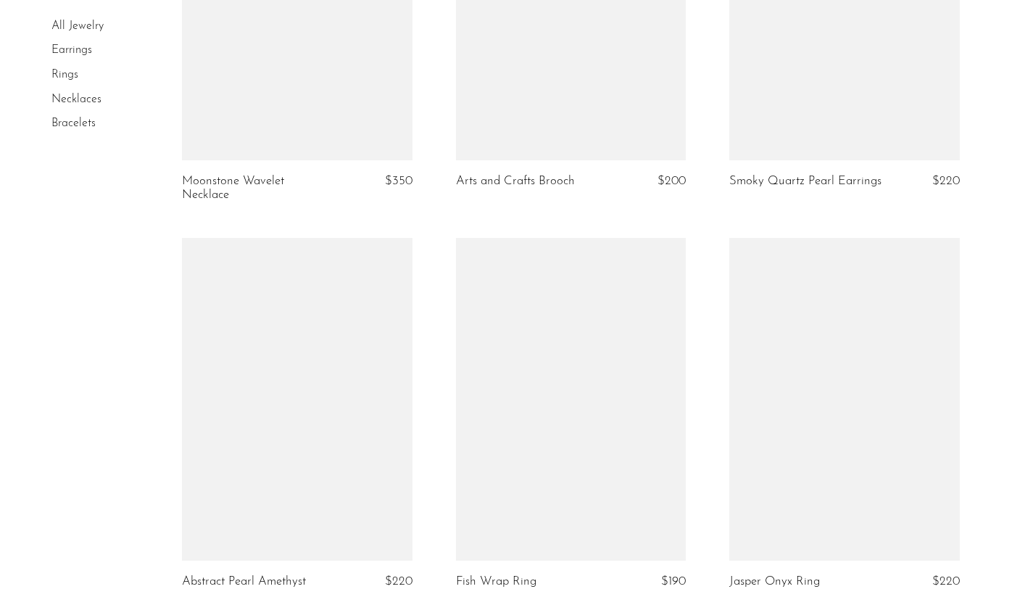
scroll to position [4521, 0]
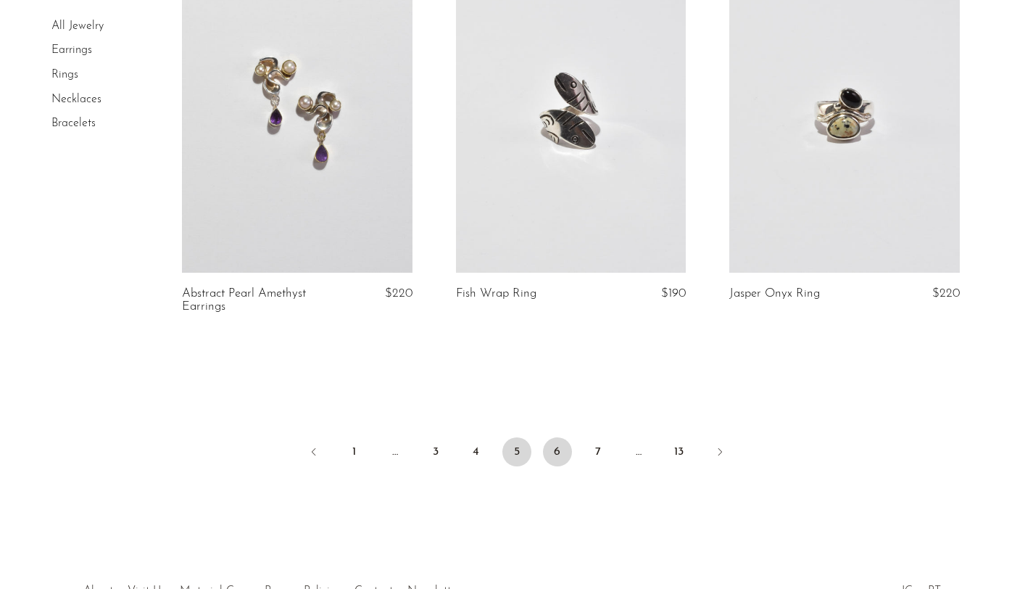
click at [556, 455] on link "6" at bounding box center [557, 451] width 29 height 29
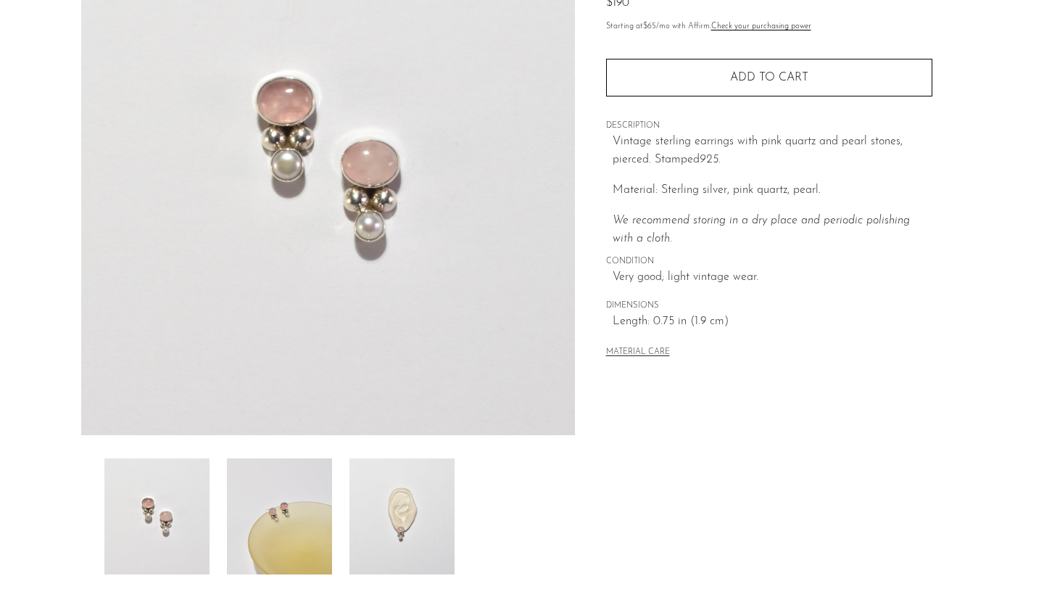
scroll to position [355, 0]
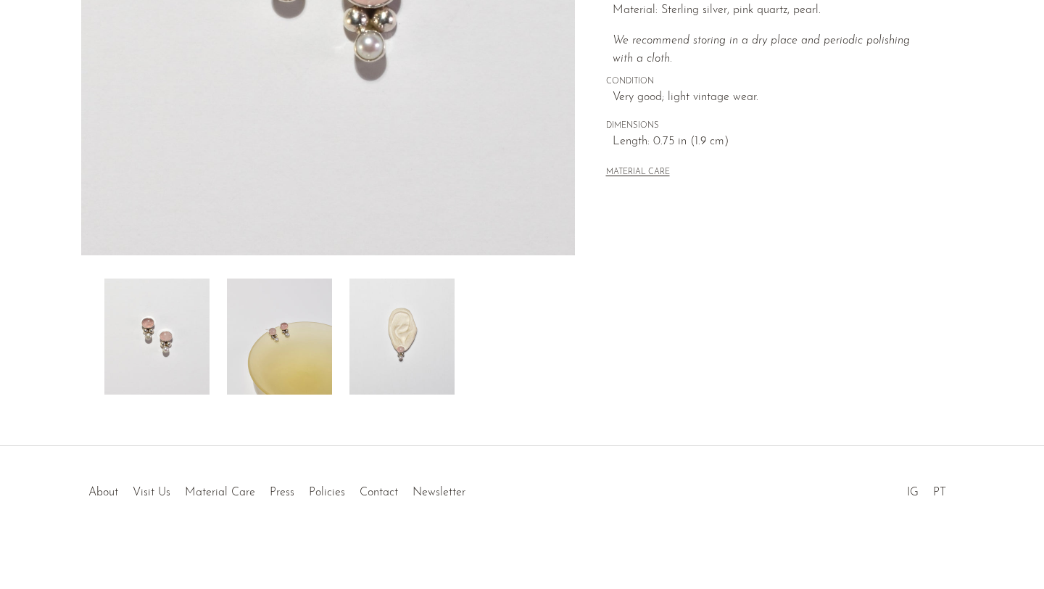
click at [443, 340] on img at bounding box center [401, 336] width 105 height 116
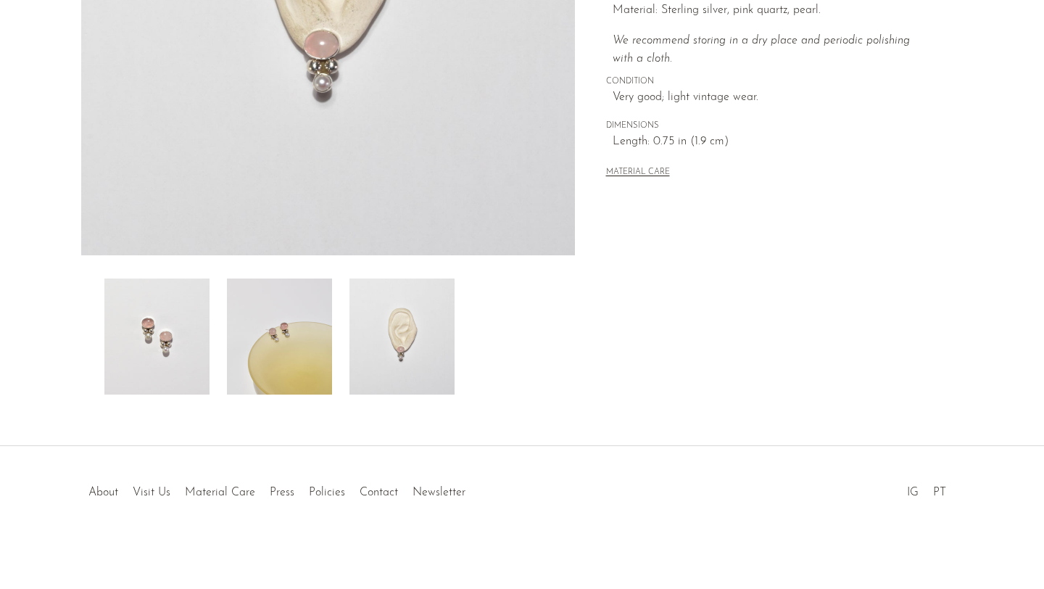
scroll to position [157, 0]
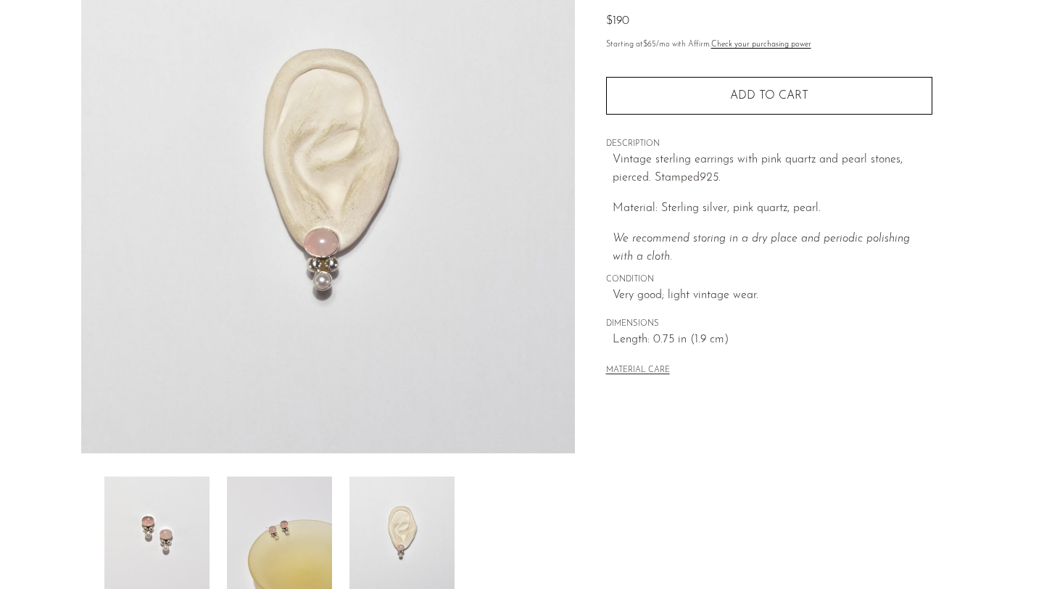
click at [317, 504] on img at bounding box center [279, 534] width 105 height 116
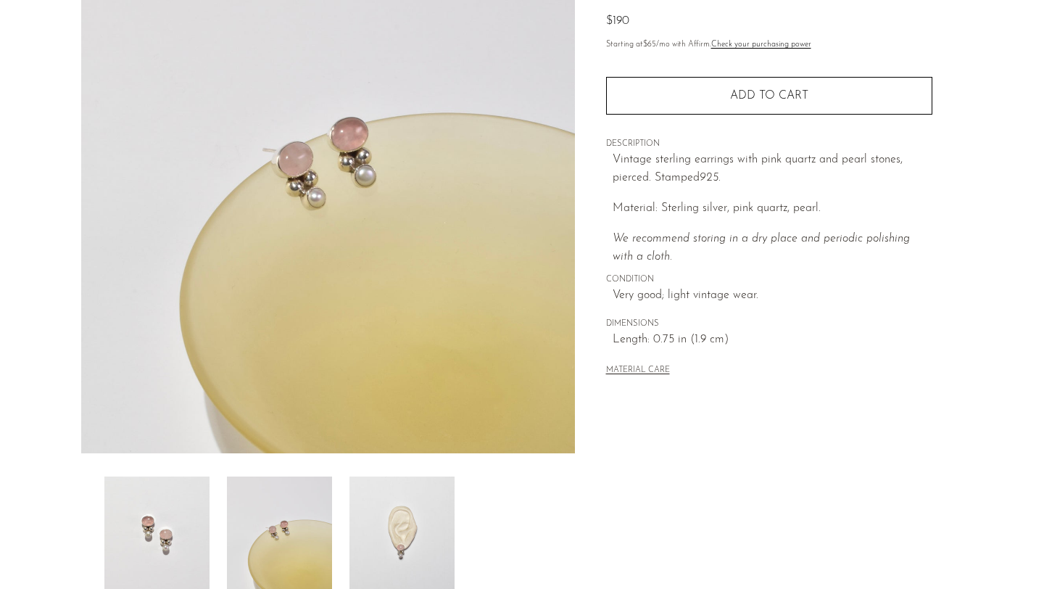
click at [182, 510] on img at bounding box center [156, 534] width 105 height 116
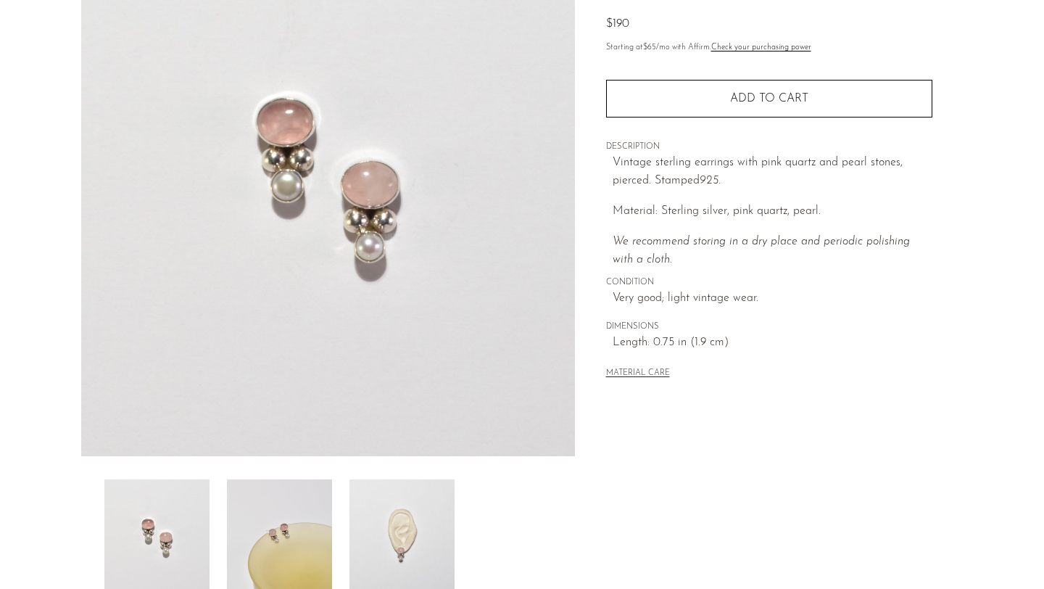
scroll to position [155, 0]
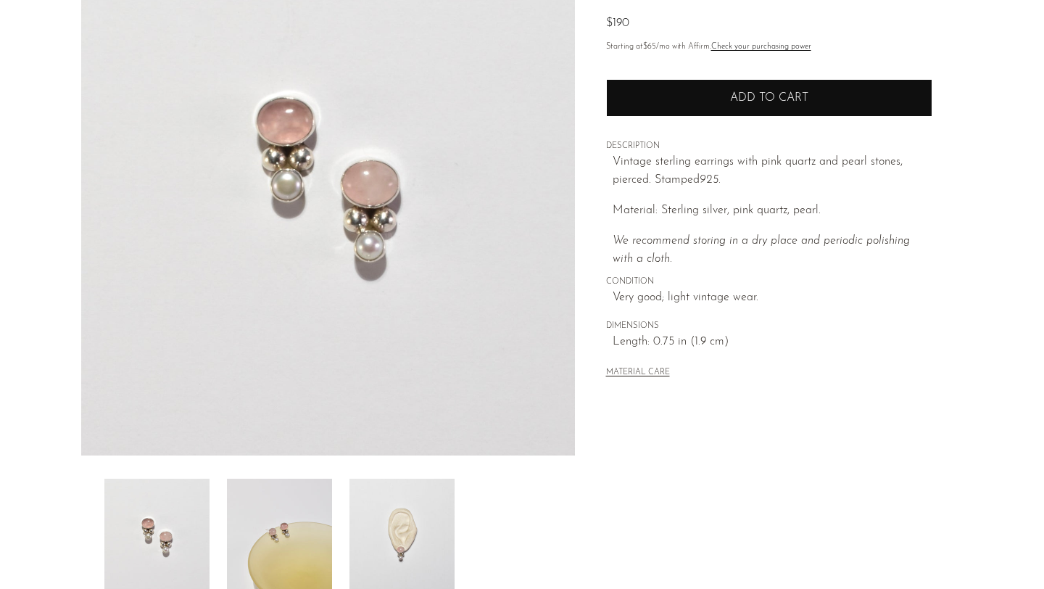
click at [686, 88] on button "Add to cart" at bounding box center [769, 98] width 326 height 38
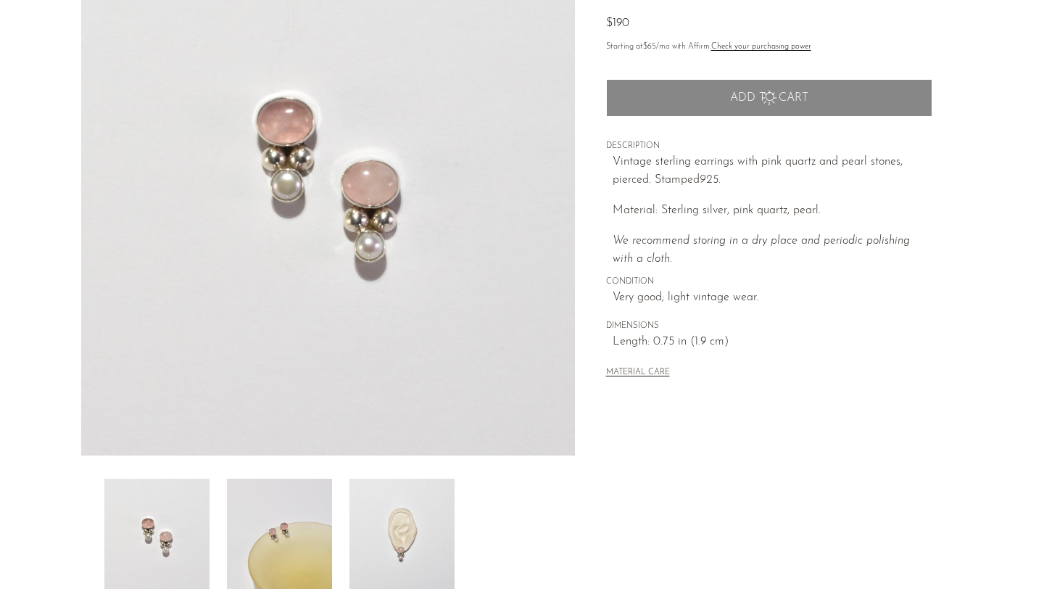
scroll to position [0, 0]
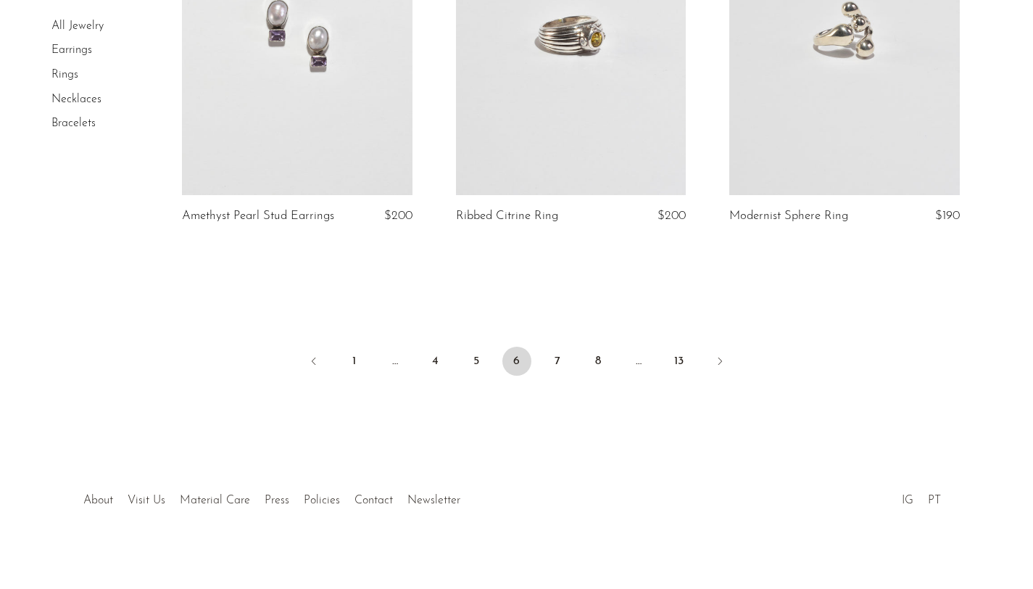
scroll to position [4571, 0]
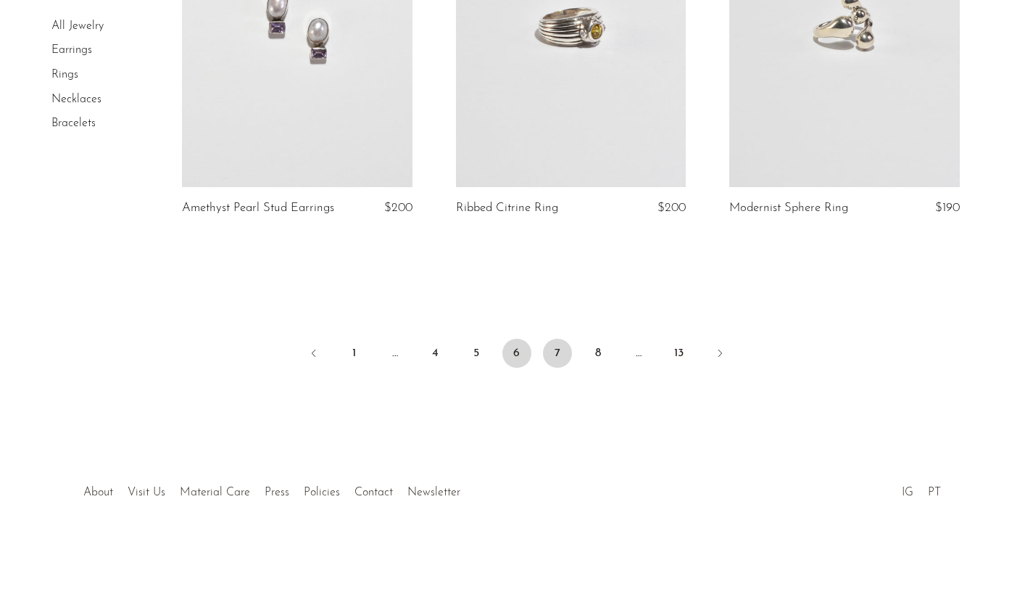
click at [552, 358] on link "7" at bounding box center [557, 352] width 29 height 29
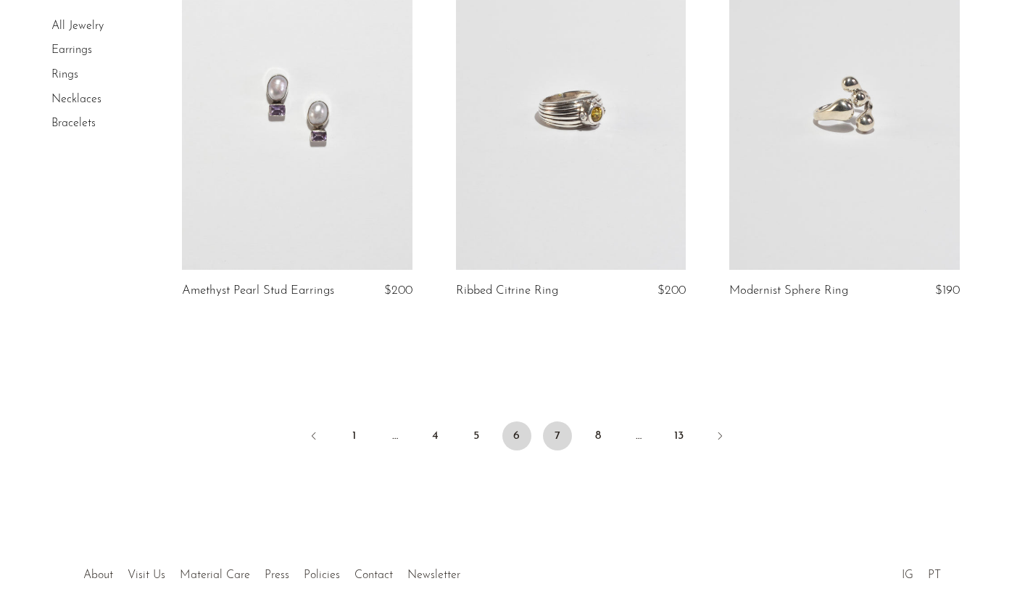
scroll to position [4463, 0]
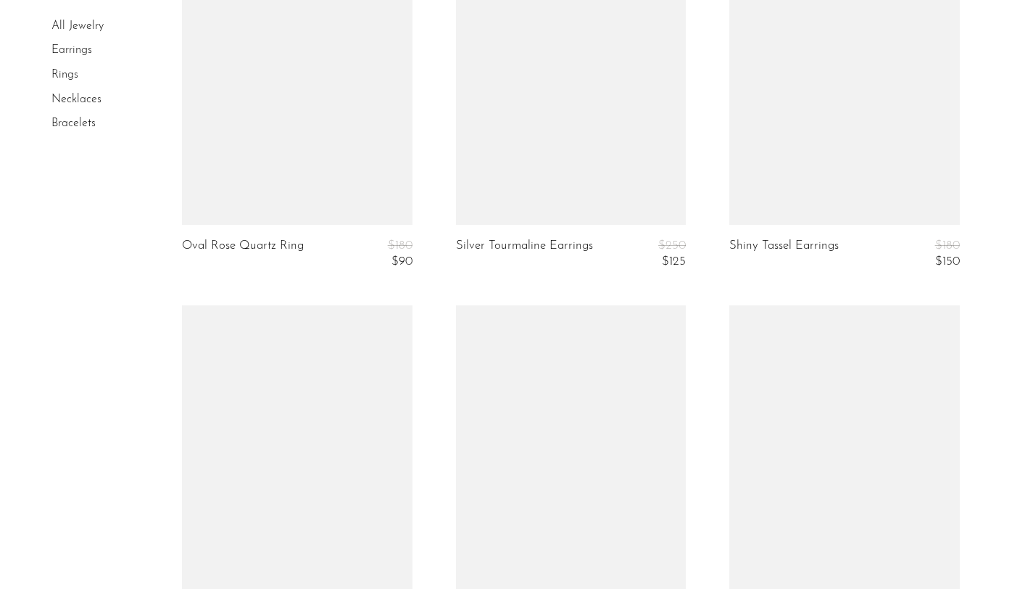
scroll to position [4169, 0]
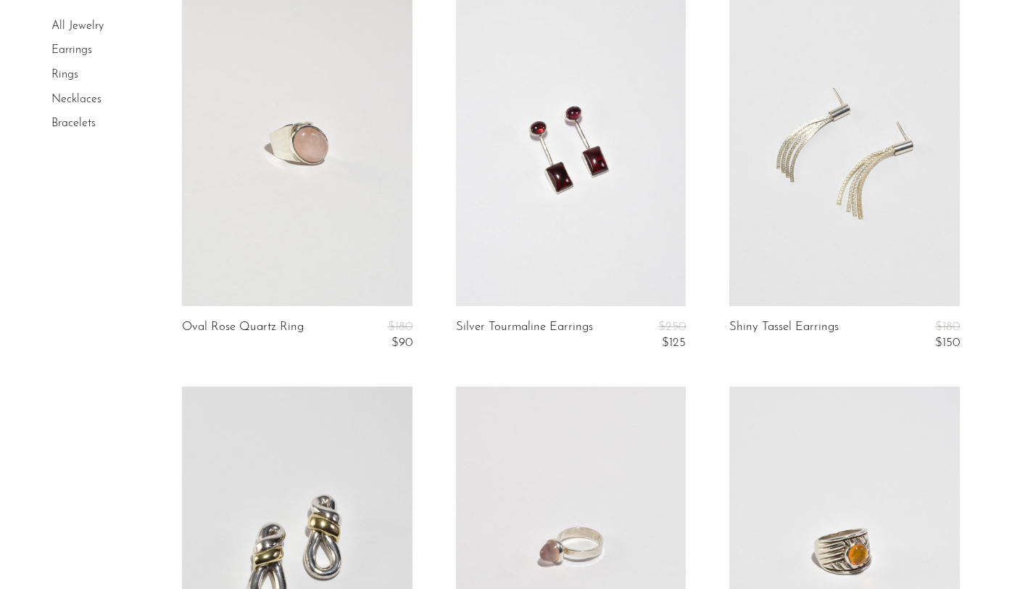
click at [354, 136] on link at bounding box center [297, 144] width 230 height 322
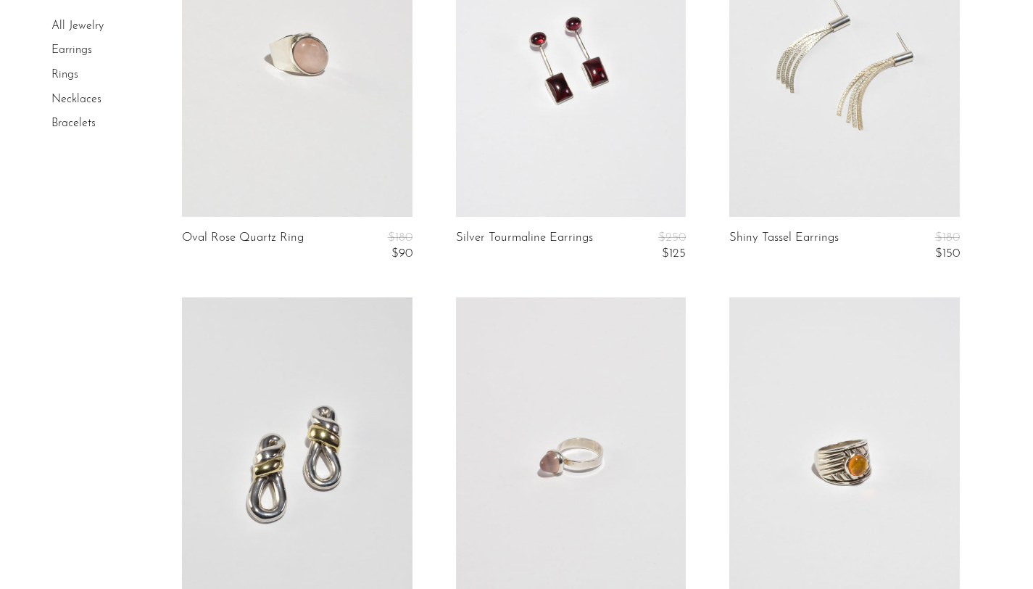
scroll to position [4377, 0]
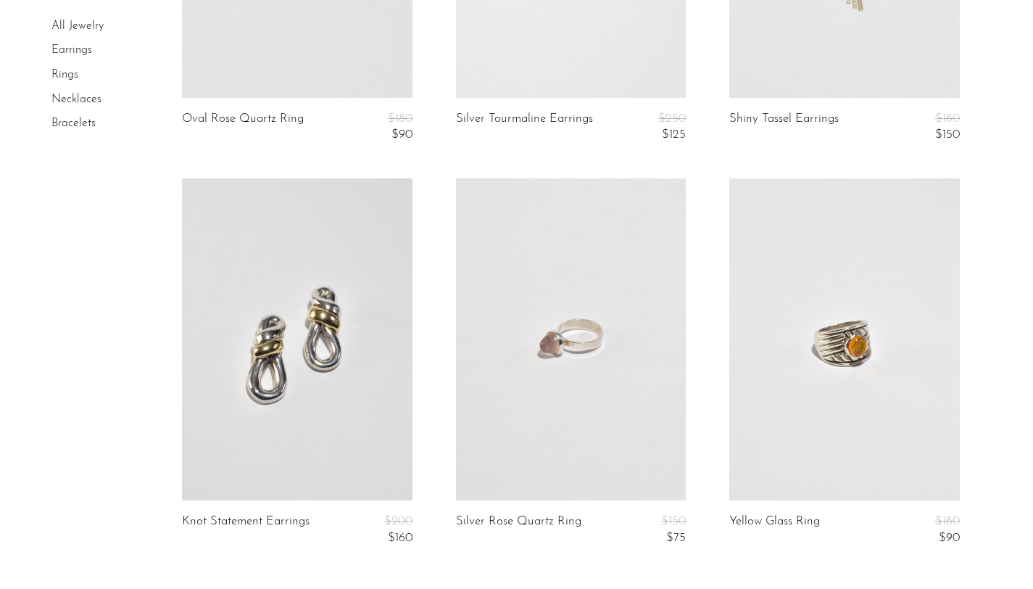
click at [591, 436] on link at bounding box center [571, 339] width 230 height 322
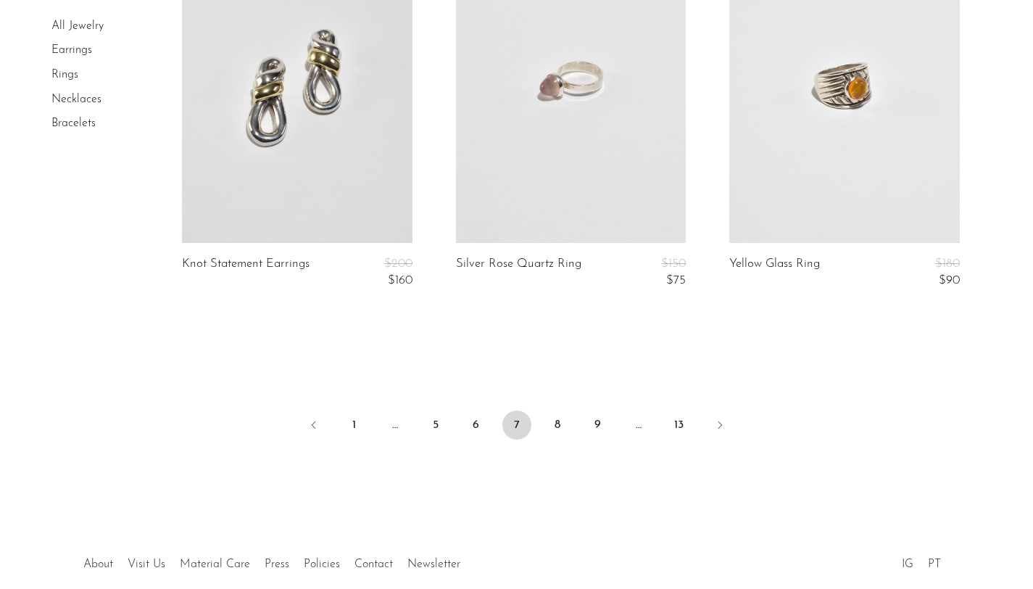
scroll to position [4693, 0]
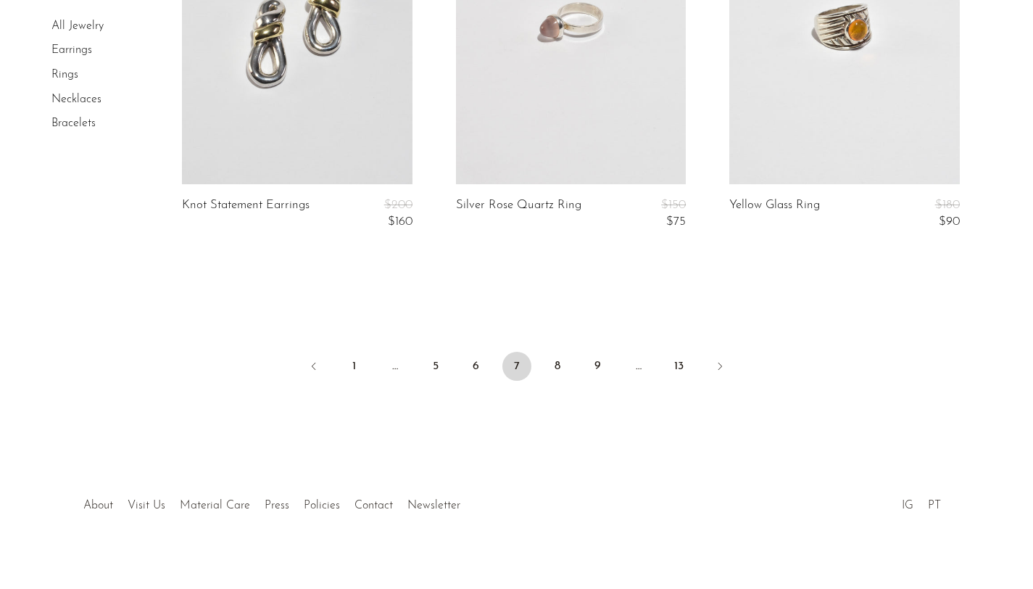
click at [547, 378] on li "8" at bounding box center [557, 368] width 29 height 32
click at [553, 370] on link "8" at bounding box center [557, 366] width 29 height 29
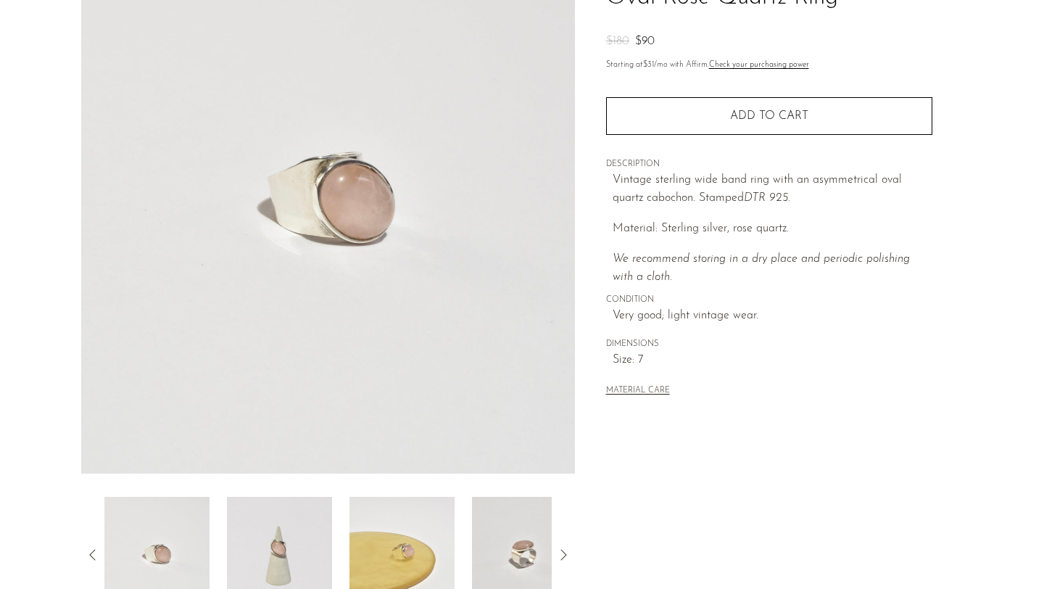
scroll to position [294, 0]
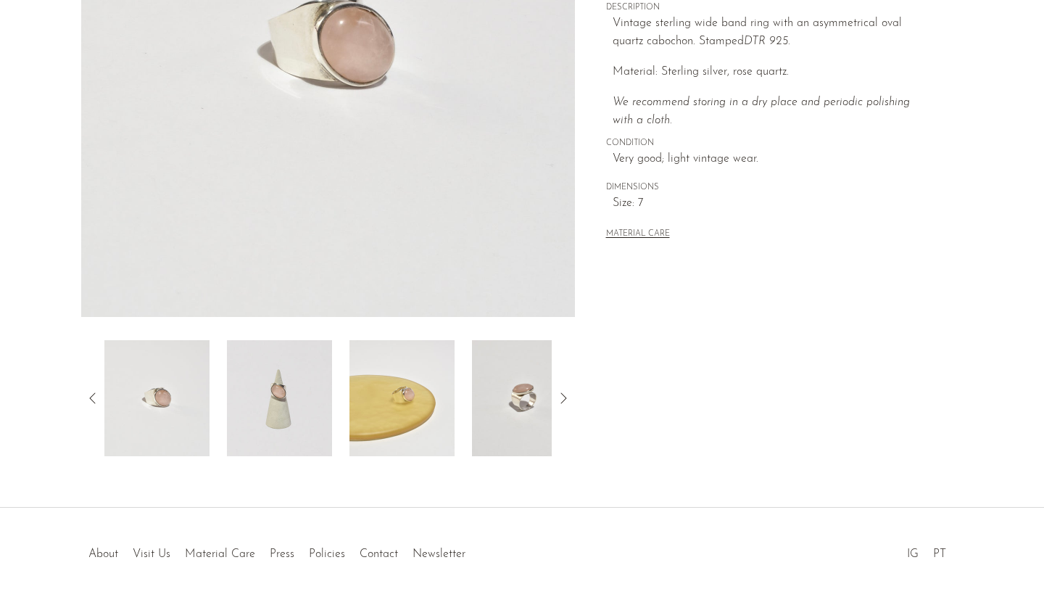
click at [286, 409] on img at bounding box center [279, 398] width 105 height 116
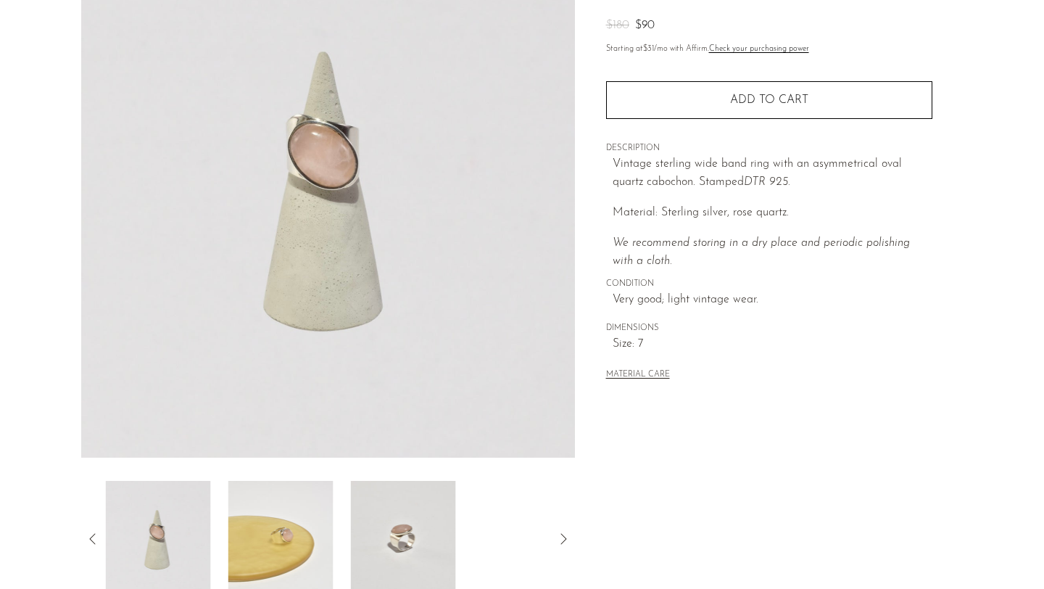
scroll to position [152, 0]
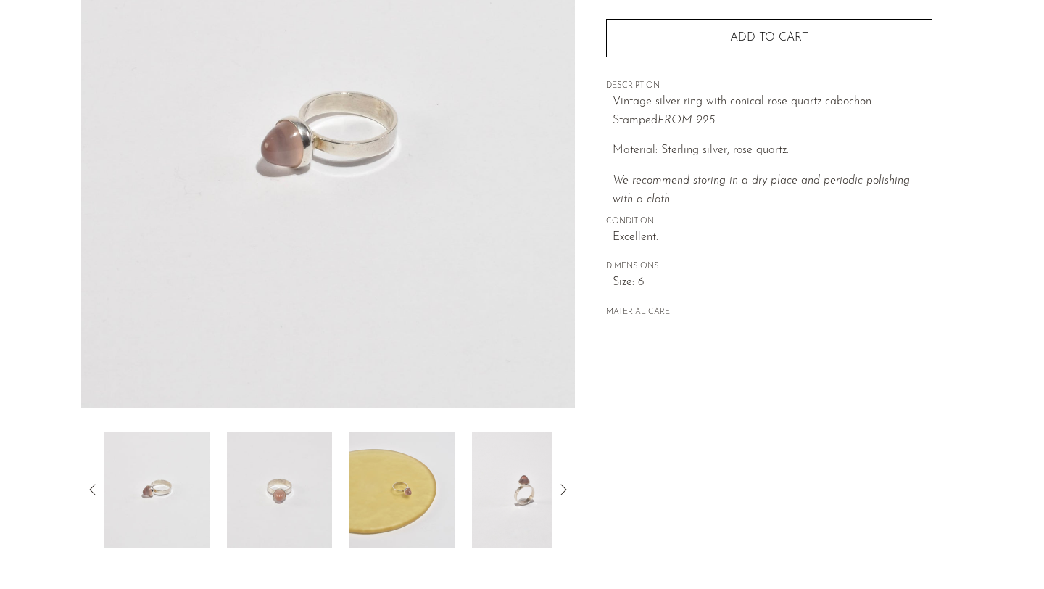
scroll to position [203, 0]
click at [424, 485] on img at bounding box center [401, 489] width 105 height 116
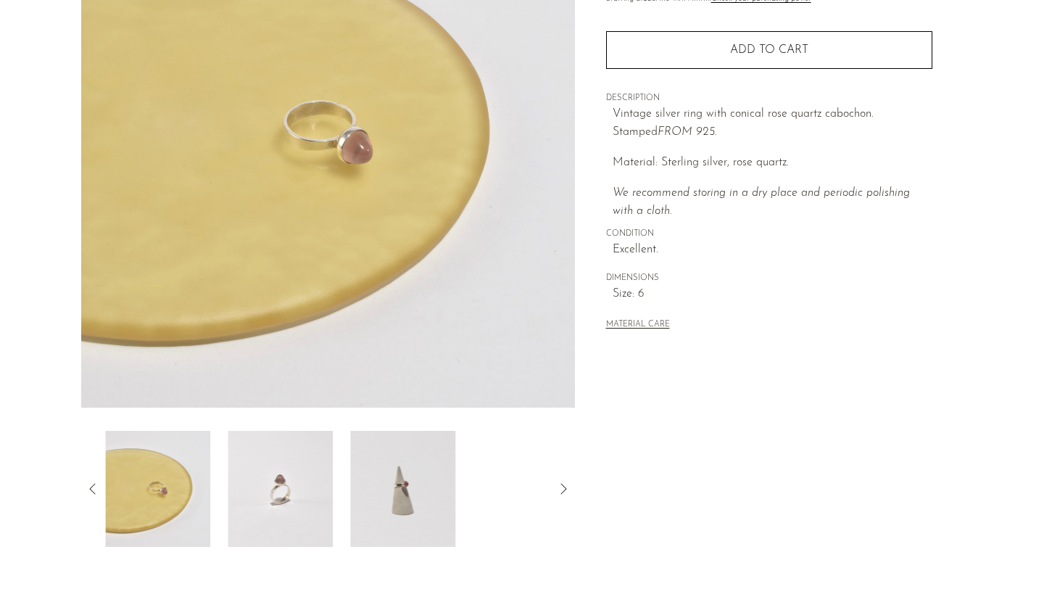
click at [394, 494] on img at bounding box center [402, 489] width 105 height 116
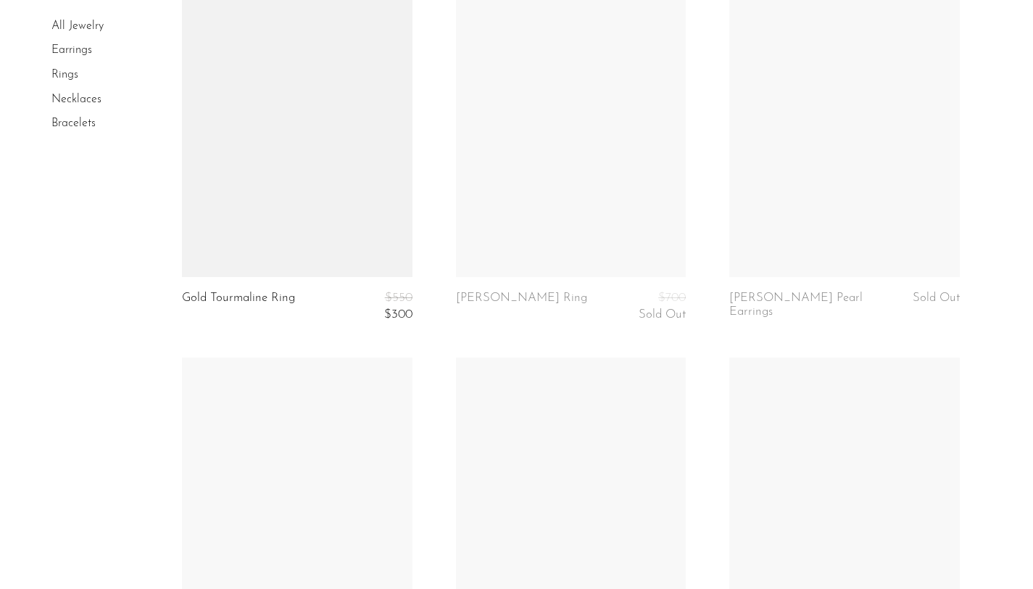
scroll to position [2588, 0]
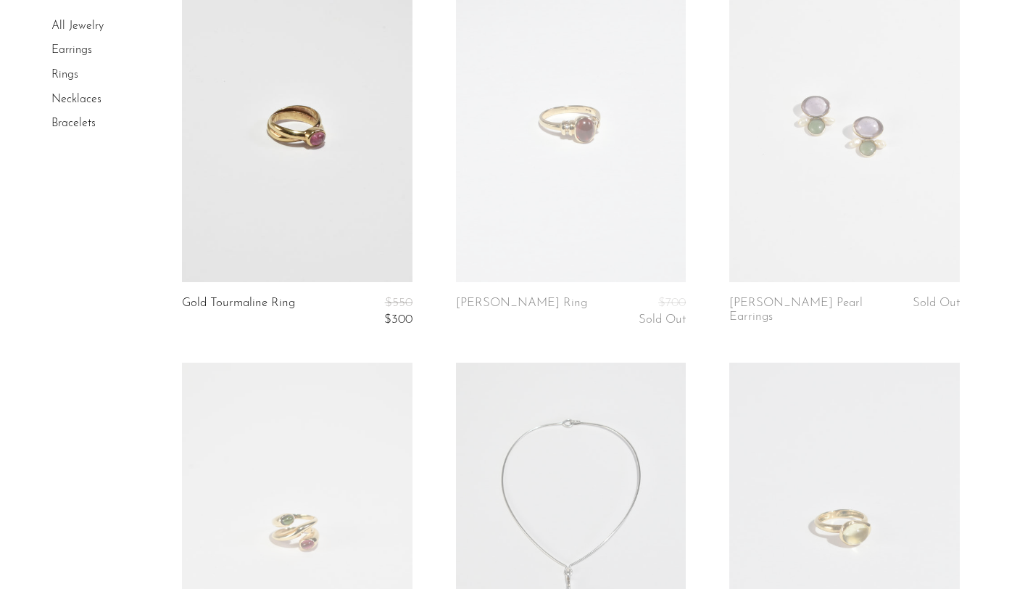
click at [945, 136] on link at bounding box center [844, 121] width 230 height 322
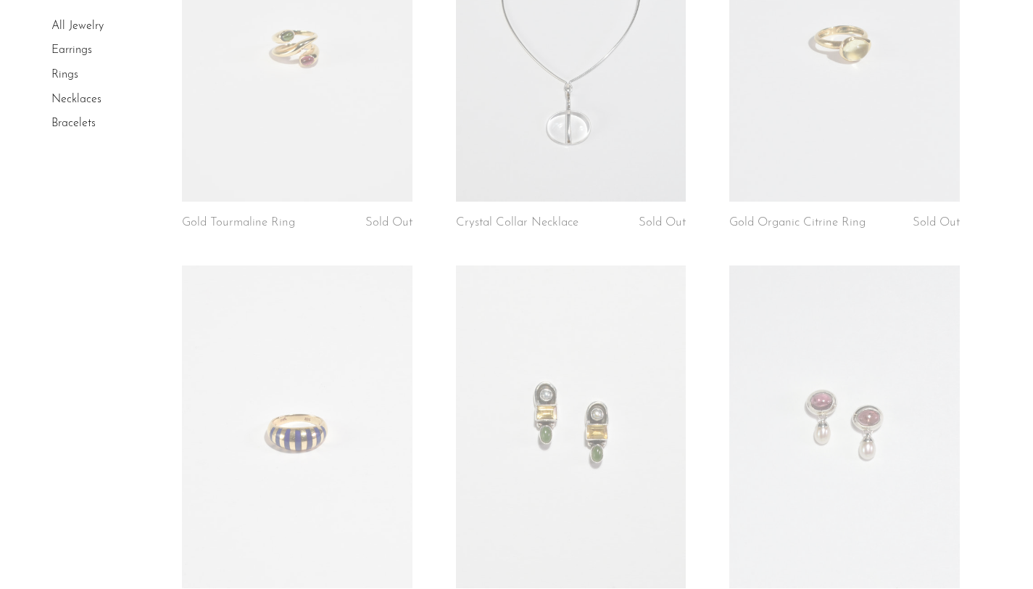
scroll to position [3076, 0]
click at [873, 378] on link at bounding box center [844, 422] width 230 height 322
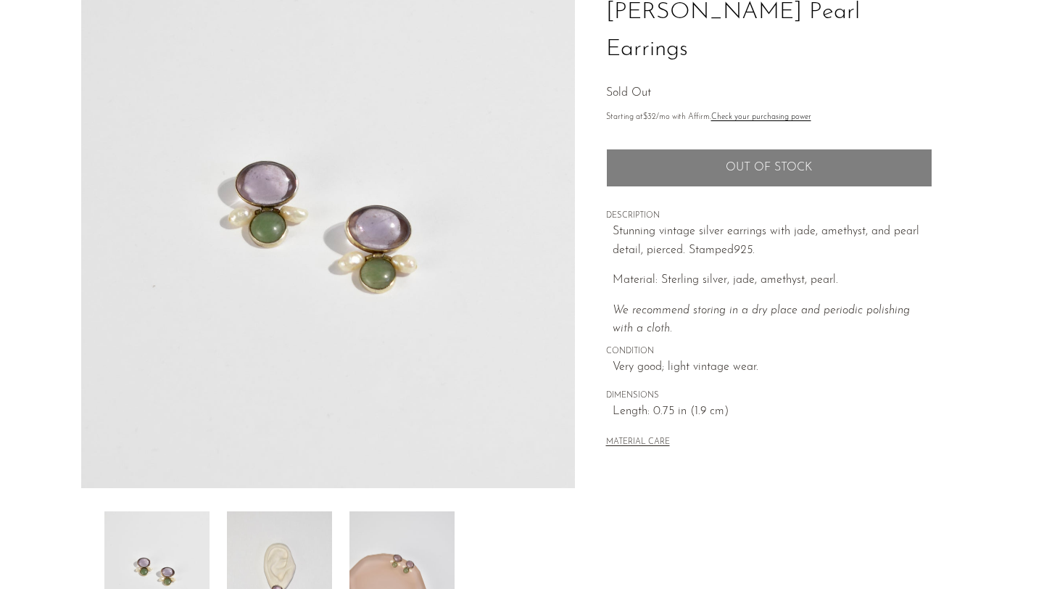
scroll to position [221, 0]
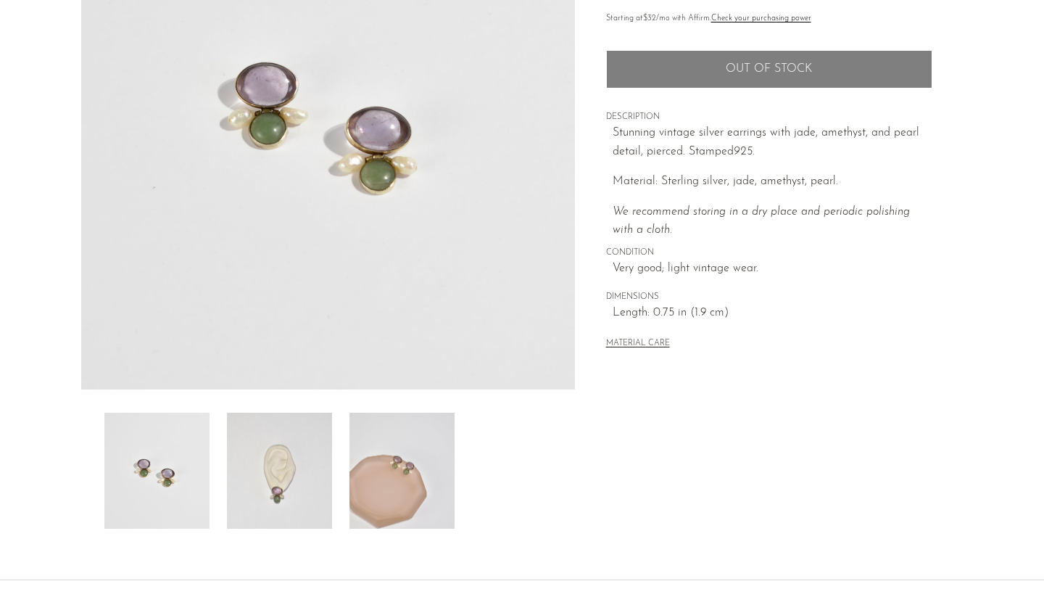
click at [311, 468] on img at bounding box center [279, 470] width 105 height 116
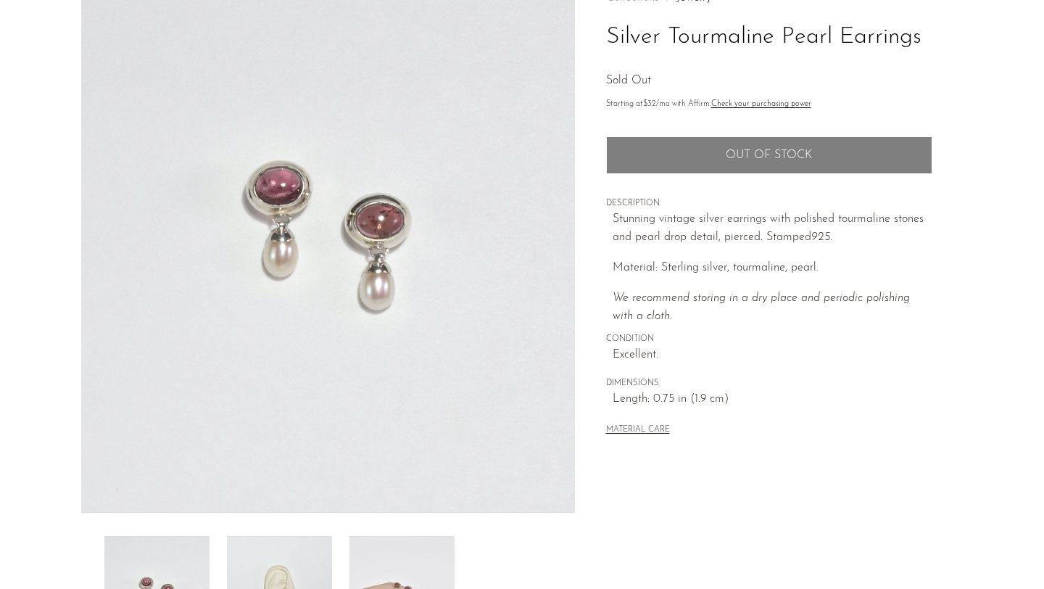
scroll to position [339, 0]
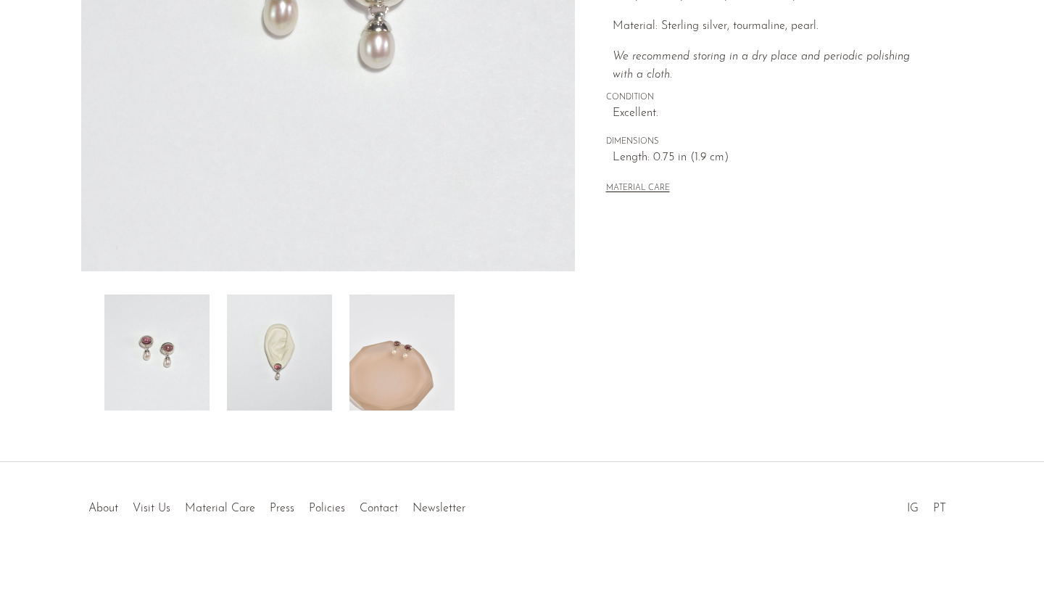
click at [295, 325] on img at bounding box center [279, 352] width 105 height 116
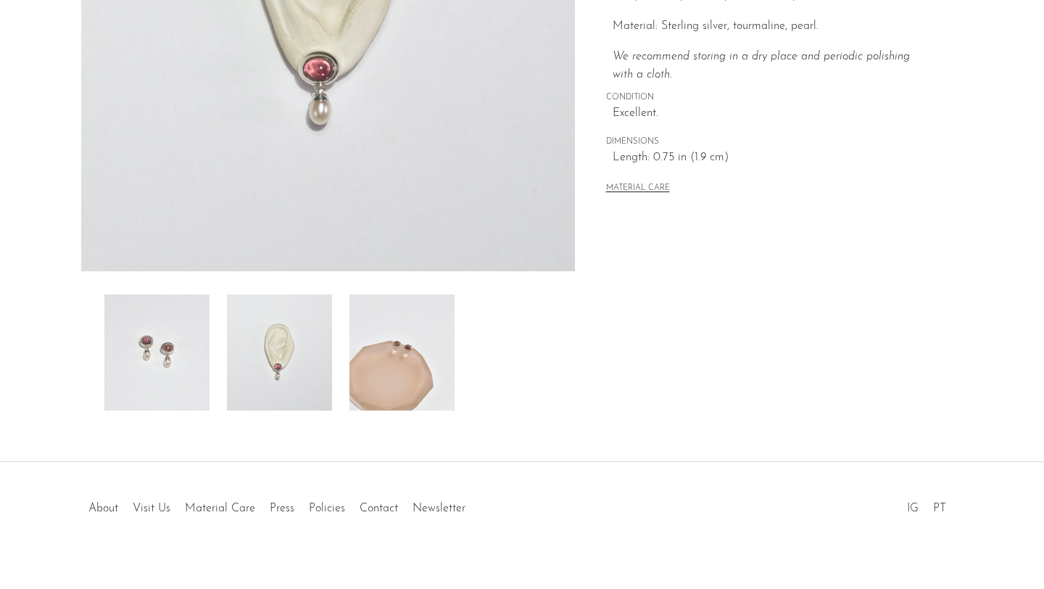
click at [373, 359] on img at bounding box center [401, 352] width 105 height 116
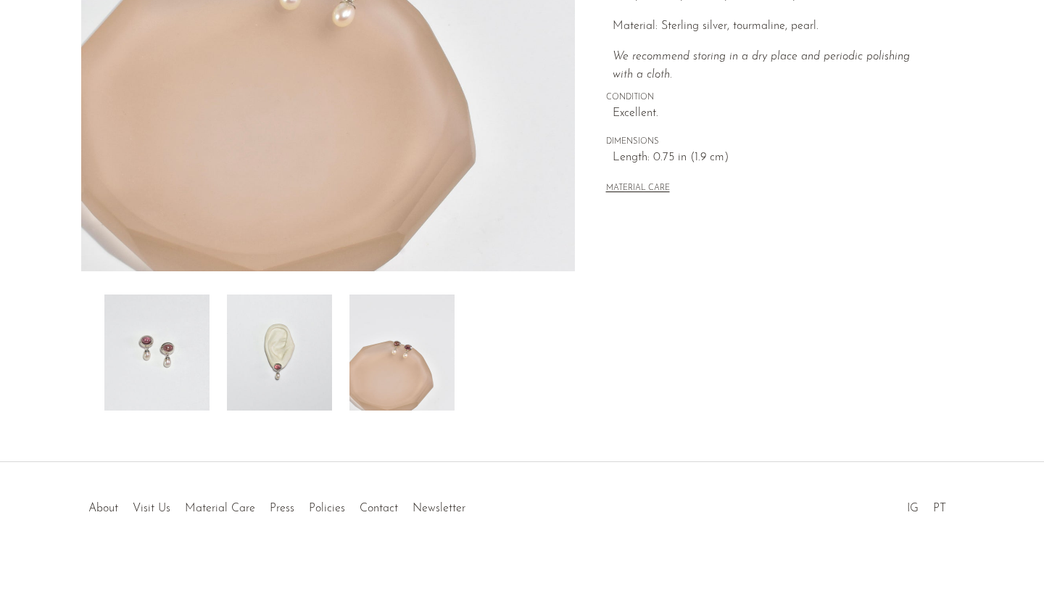
scroll to position [0, 0]
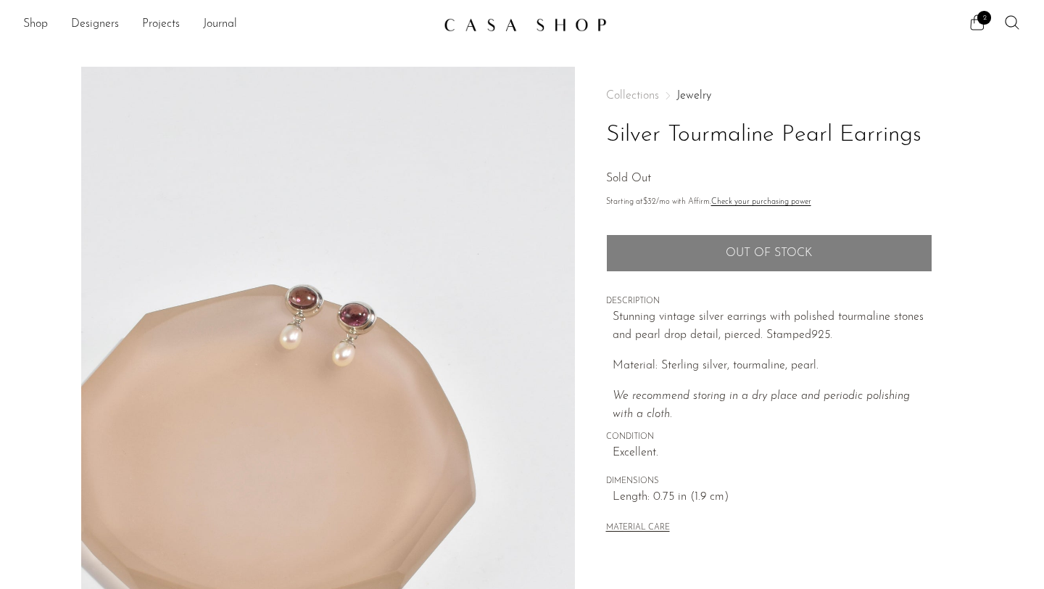
click at [980, 20] on span "2" at bounding box center [984, 18] width 14 height 14
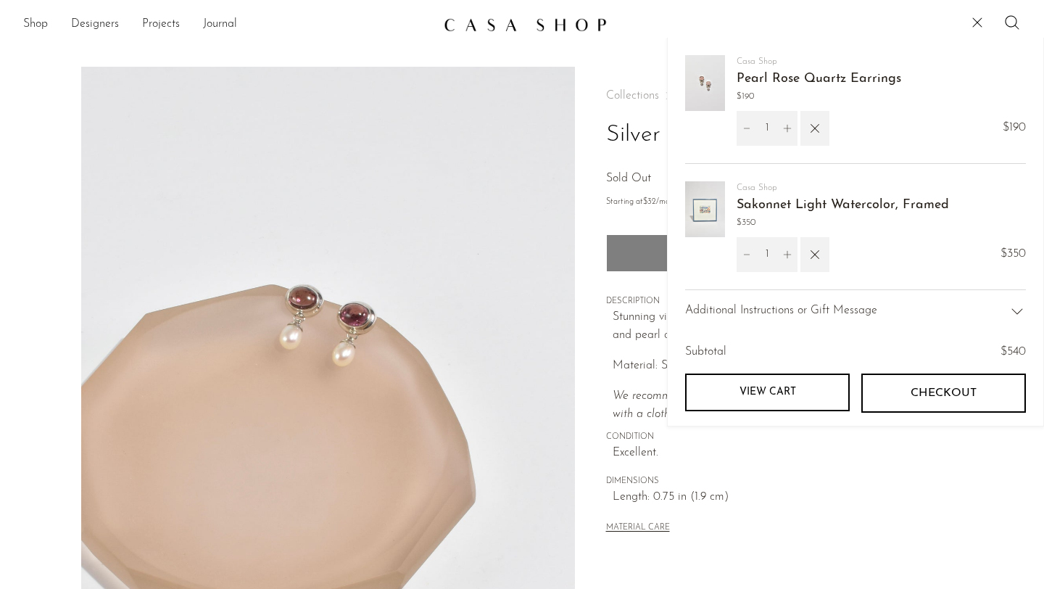
click at [898, 399] on button "Checkout" at bounding box center [943, 392] width 165 height 39
